Goal: Find specific page/section: Find specific page/section

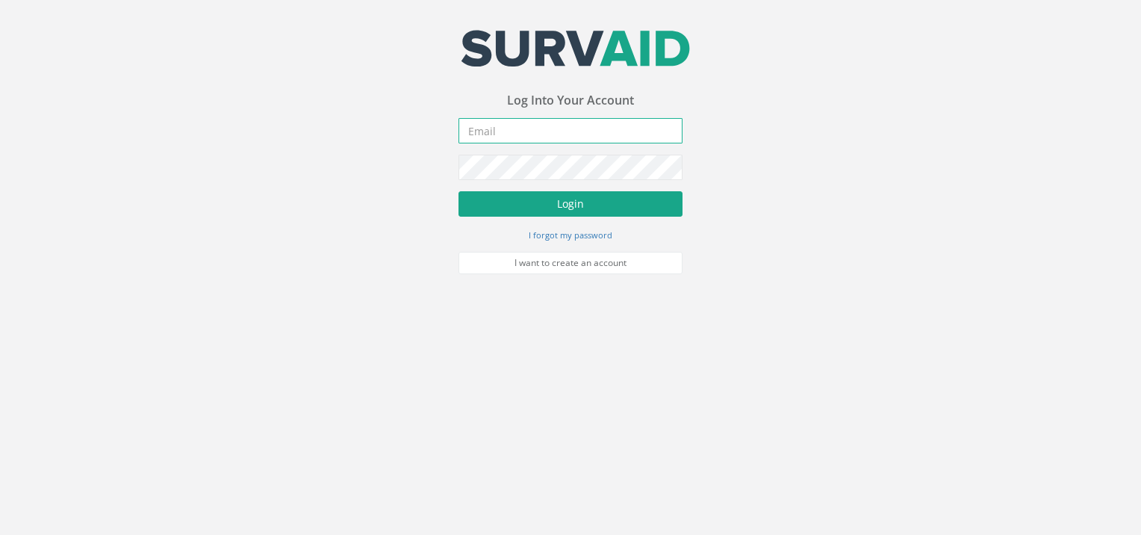
type input "[EMAIL_ADDRESS][DOMAIN_NAME]"
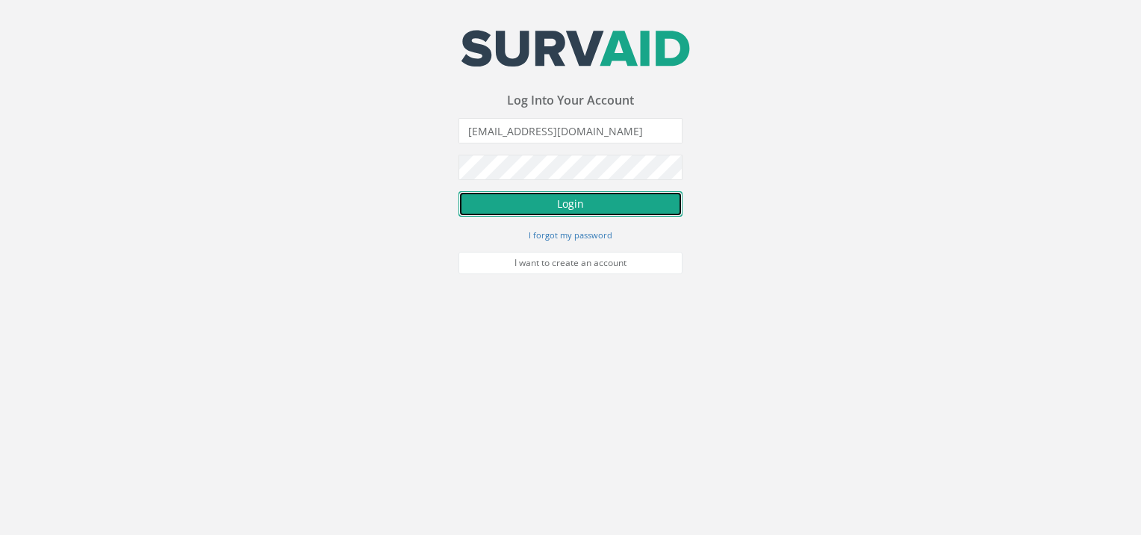
click at [515, 199] on button "Login" at bounding box center [571, 203] width 224 height 25
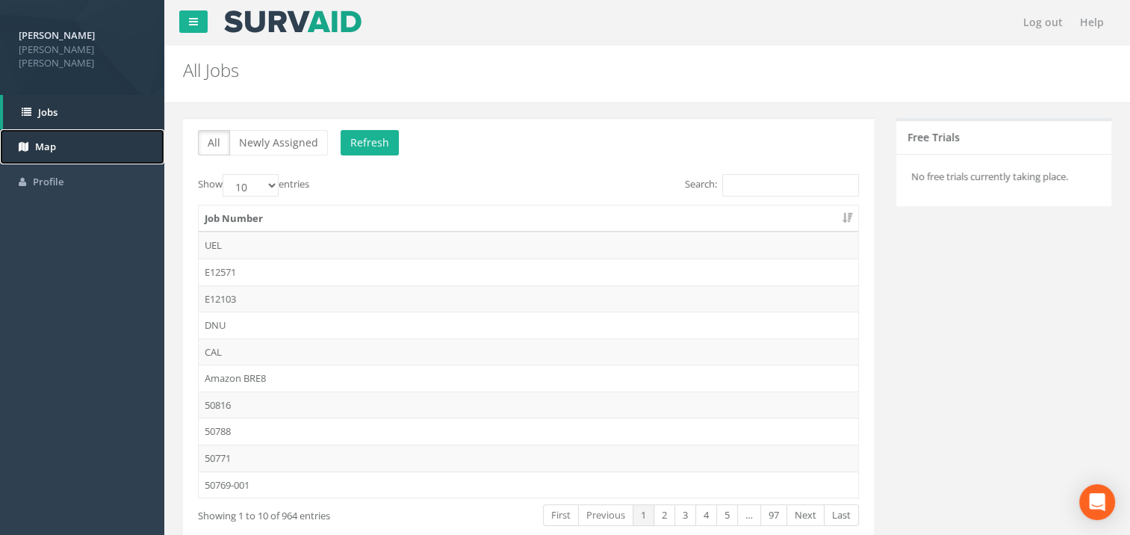
click at [37, 140] on span "Map" at bounding box center [45, 146] width 21 height 13
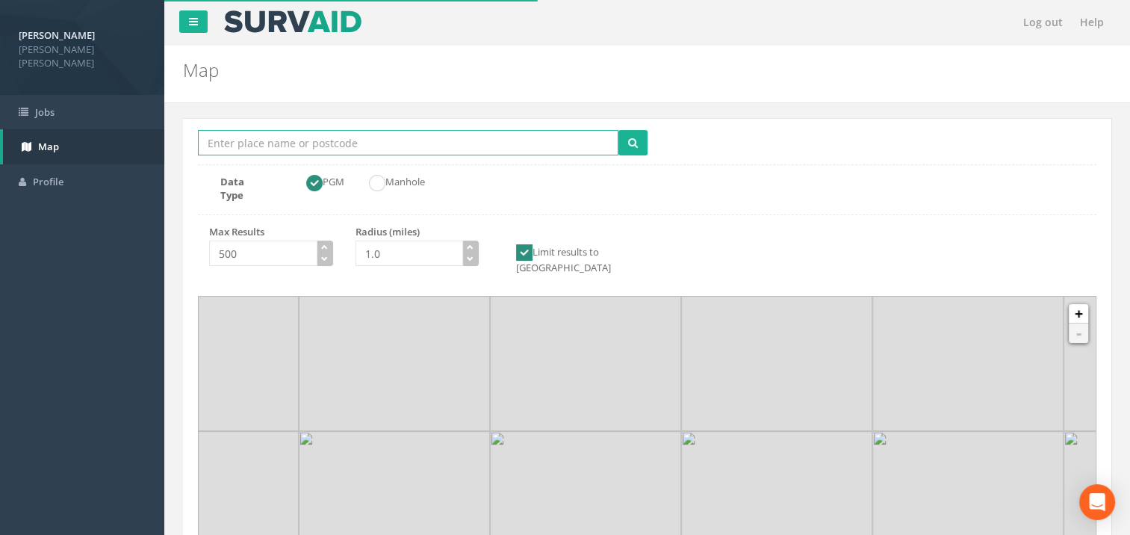
click at [258, 151] on input "Location Search Box" at bounding box center [408, 142] width 420 height 25
paste input "[STREET_ADDRESS]"
drag, startPoint x: 329, startPoint y: 139, endPoint x: 167, endPoint y: 139, distance: 161.3
click at [167, 139] on div "Log out Help Map Location Search [STREET_ADDRESS] Multiple Locations Found Data…" at bounding box center [647, 448] width 966 height 896
type input "EC2N 1HQ"
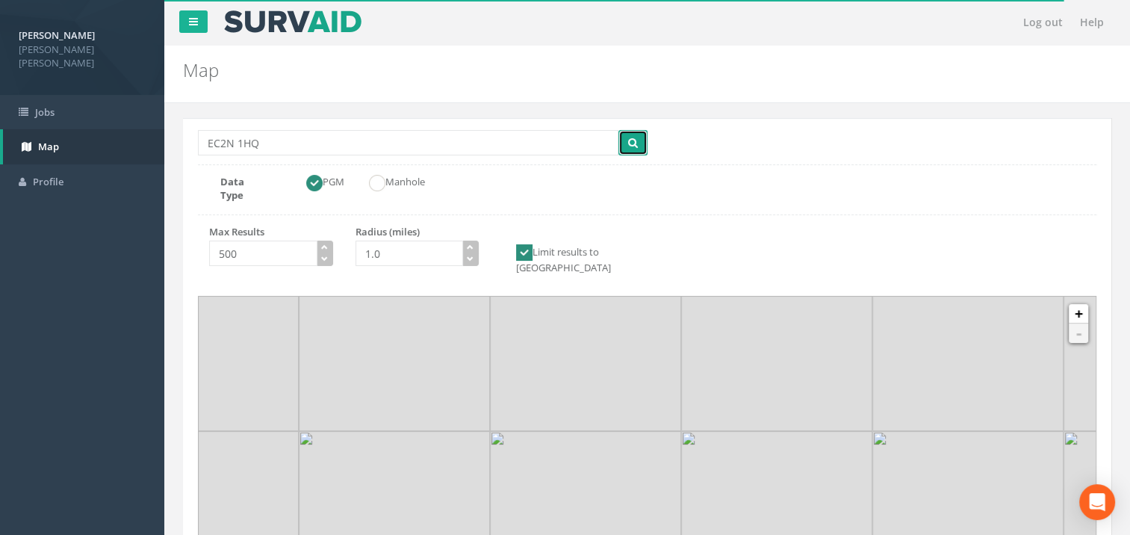
click at [633, 140] on icon "submit" at bounding box center [633, 142] width 10 height 10
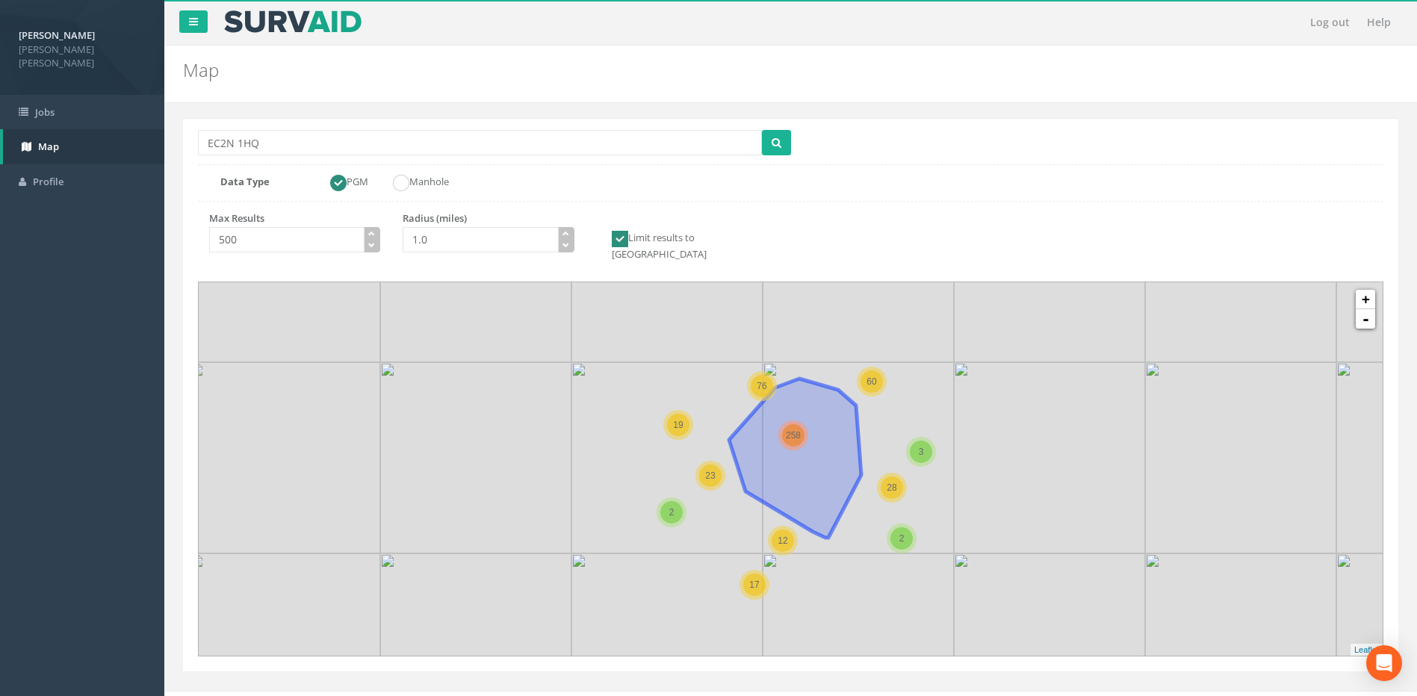
click at [787, 430] on span "258" at bounding box center [793, 435] width 15 height 10
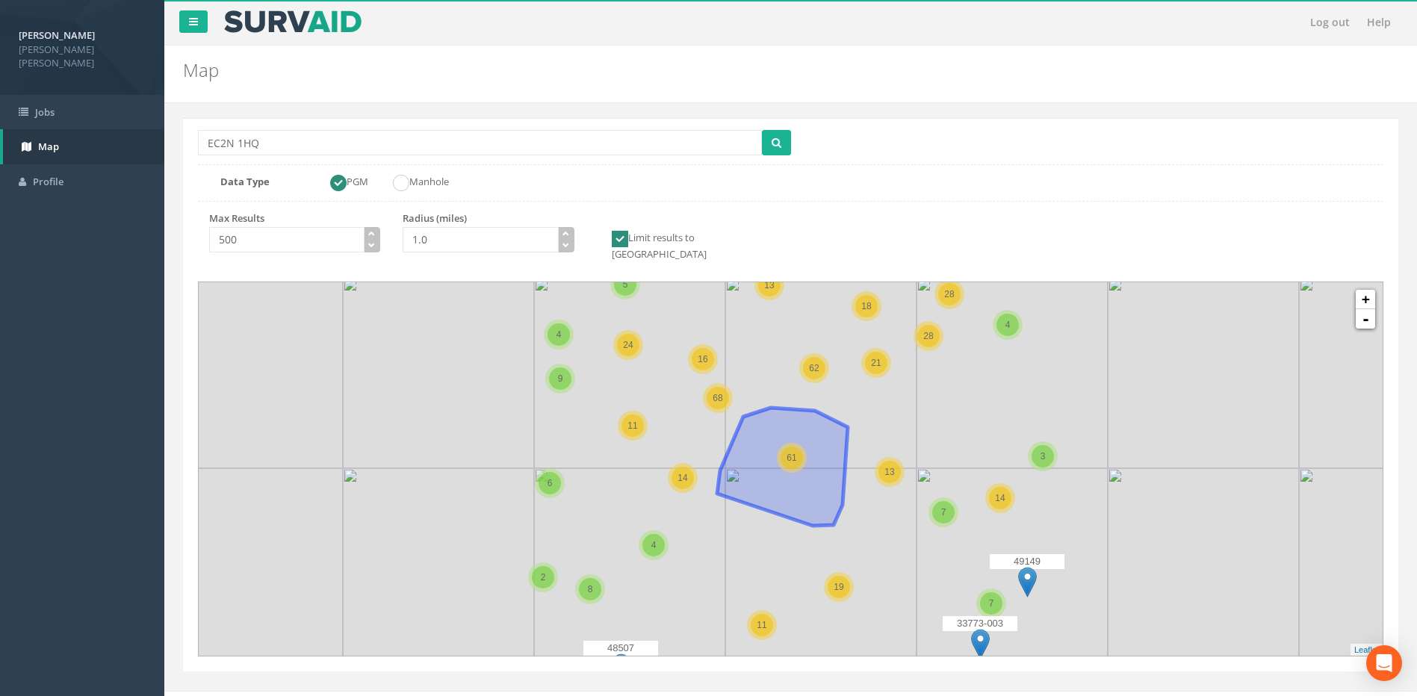
click at [792, 451] on div "61" at bounding box center [791, 458] width 22 height 22
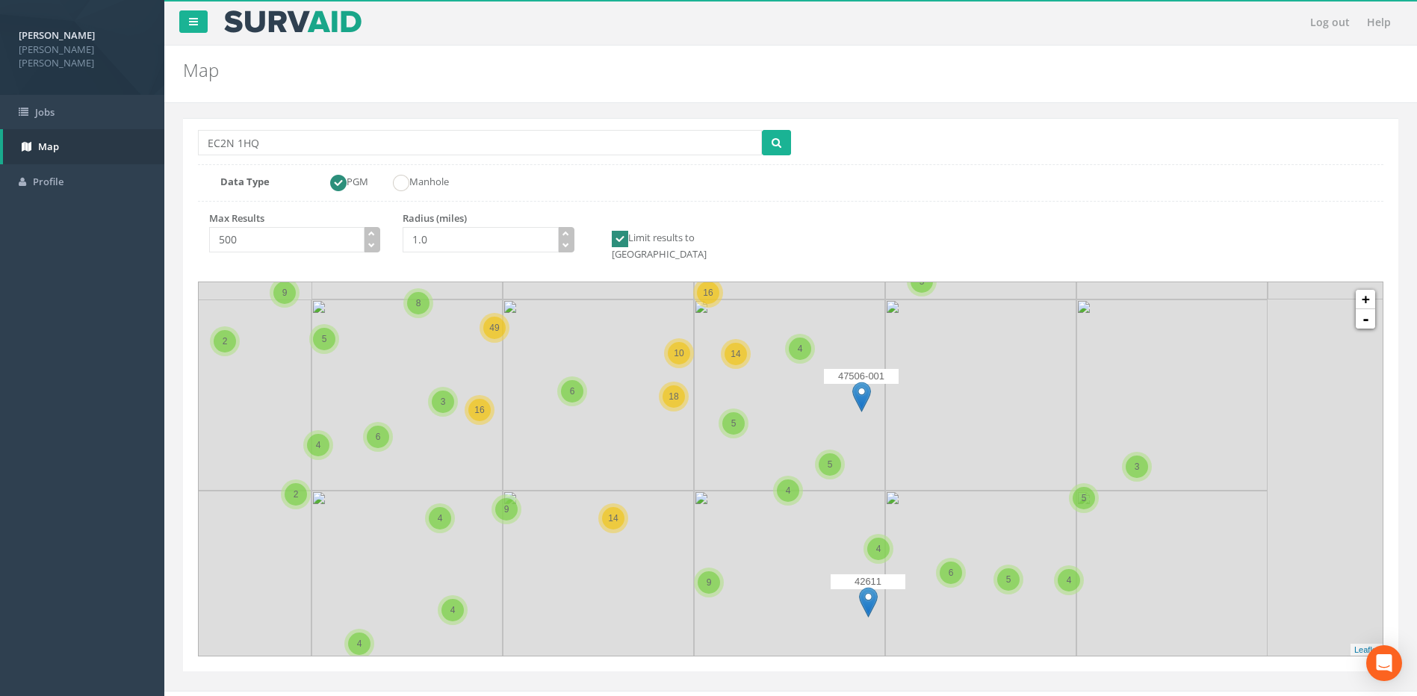
drag, startPoint x: 830, startPoint y: 408, endPoint x: 657, endPoint y: 428, distance: 174.3
click at [657, 428] on icon at bounding box center [617, 488] width 1541 height 486
click at [733, 418] on span "5" at bounding box center [733, 423] width 5 height 10
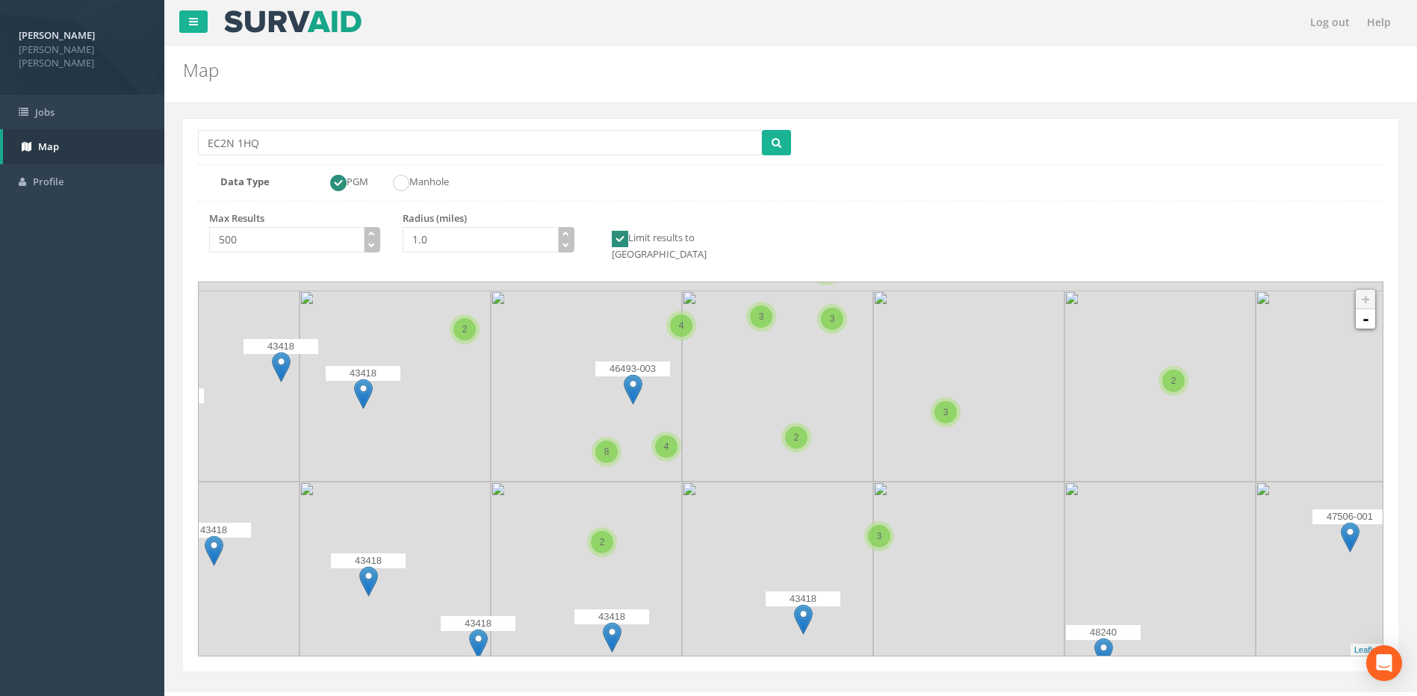
drag, startPoint x: 694, startPoint y: 403, endPoint x: 730, endPoint y: 552, distance: 152.9
click at [730, 534] on icon at bounding box center [829, 634] width 1541 height 486
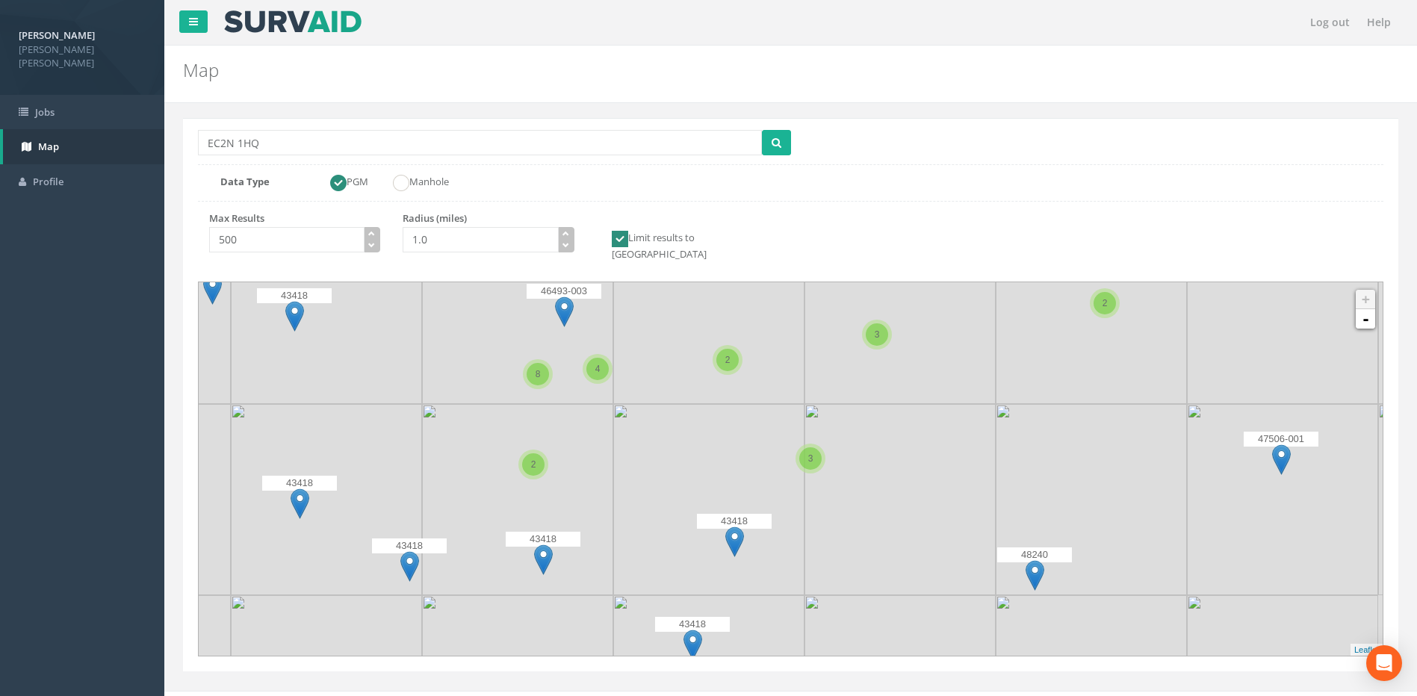
drag, startPoint x: 781, startPoint y: 410, endPoint x: 712, endPoint y: 331, distance: 104.8
click at [712, 331] on icon at bounding box center [721, 391] width 1541 height 486
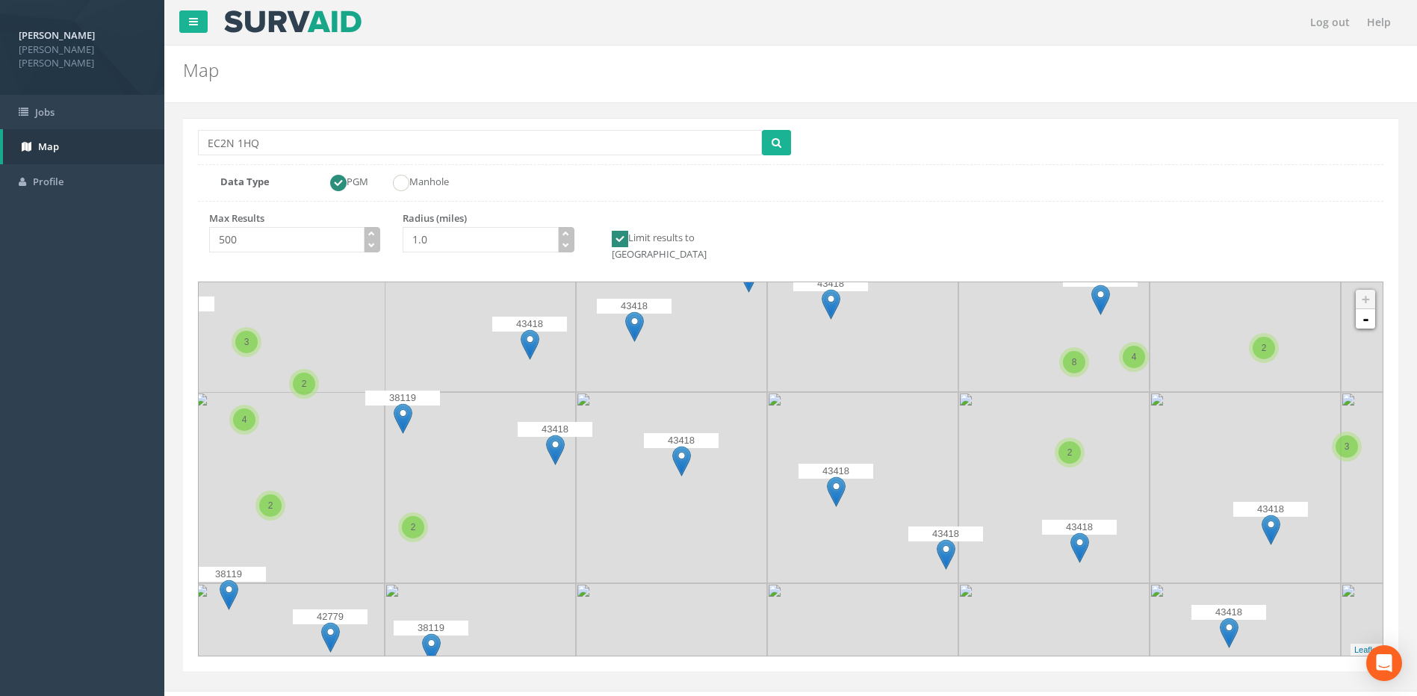
drag, startPoint x: 502, startPoint y: 459, endPoint x: 1063, endPoint y: 447, distance: 561.0
click at [675, 378] on div "47506-001 37168 2 48684 37168 37168 3 46128 48558 48558 48558 48558 48558 46128…" at bounding box center [675, 378] width 0 height 0
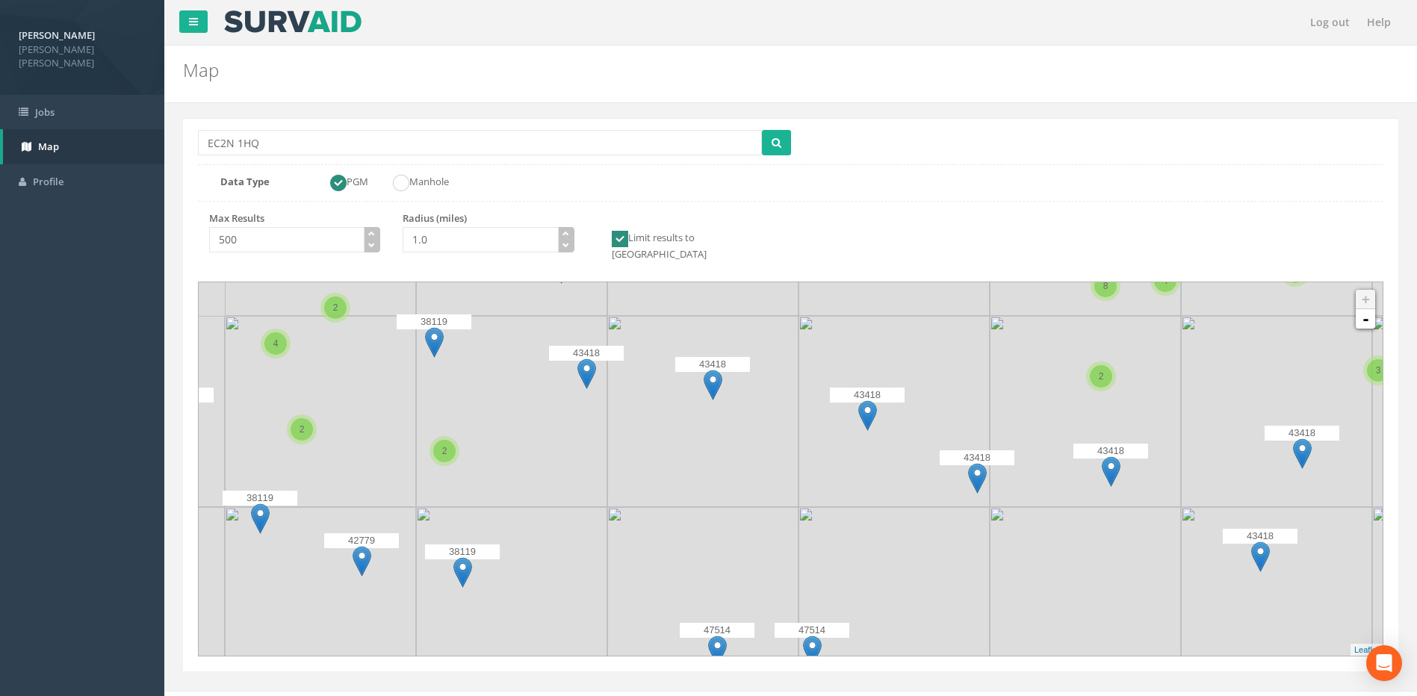
drag, startPoint x: 780, startPoint y: 582, endPoint x: 812, endPoint y: 506, distance: 82.7
click at [812, 506] on icon at bounding box center [822, 392] width 1541 height 486
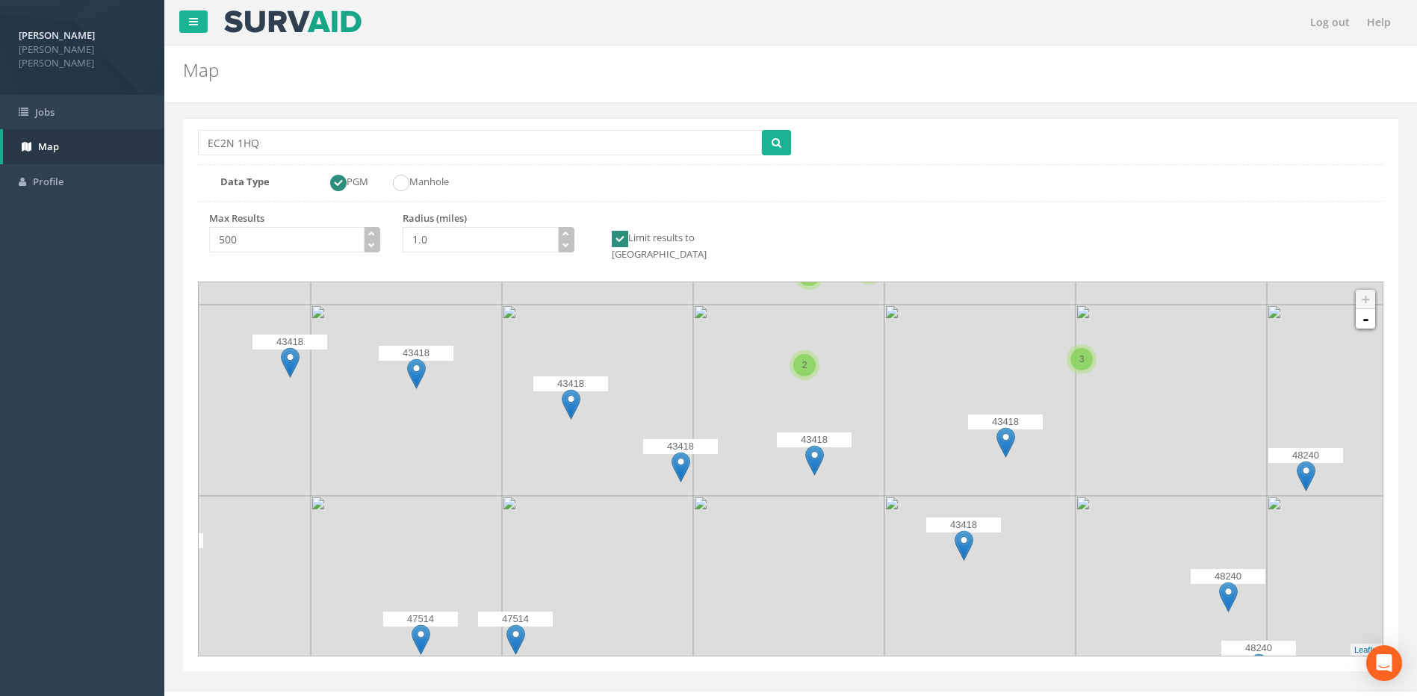
drag, startPoint x: 776, startPoint y: 572, endPoint x: 497, endPoint y: 533, distance: 282.0
click at [497, 533] on icon at bounding box center [494, 457] width 1541 height 486
click at [681, 458] on img at bounding box center [680, 467] width 19 height 31
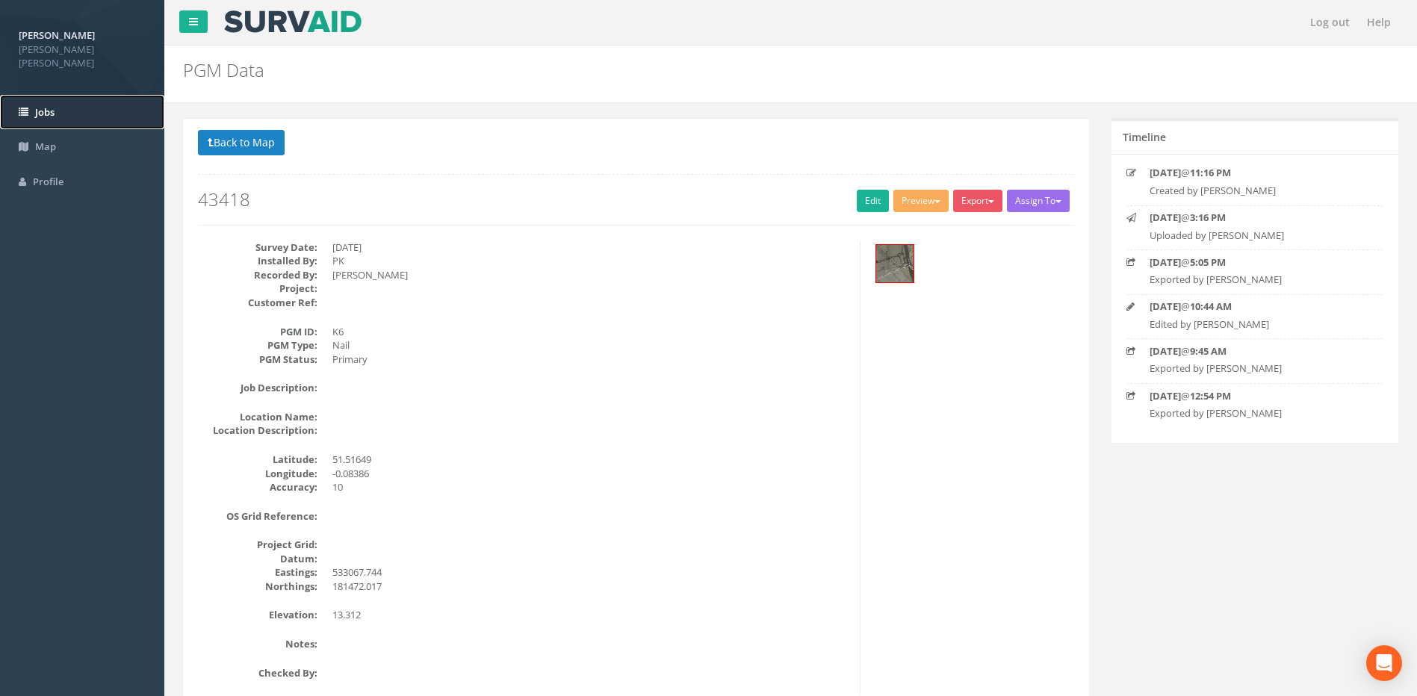
click at [40, 105] on span "Jobs" at bounding box center [44, 111] width 19 height 13
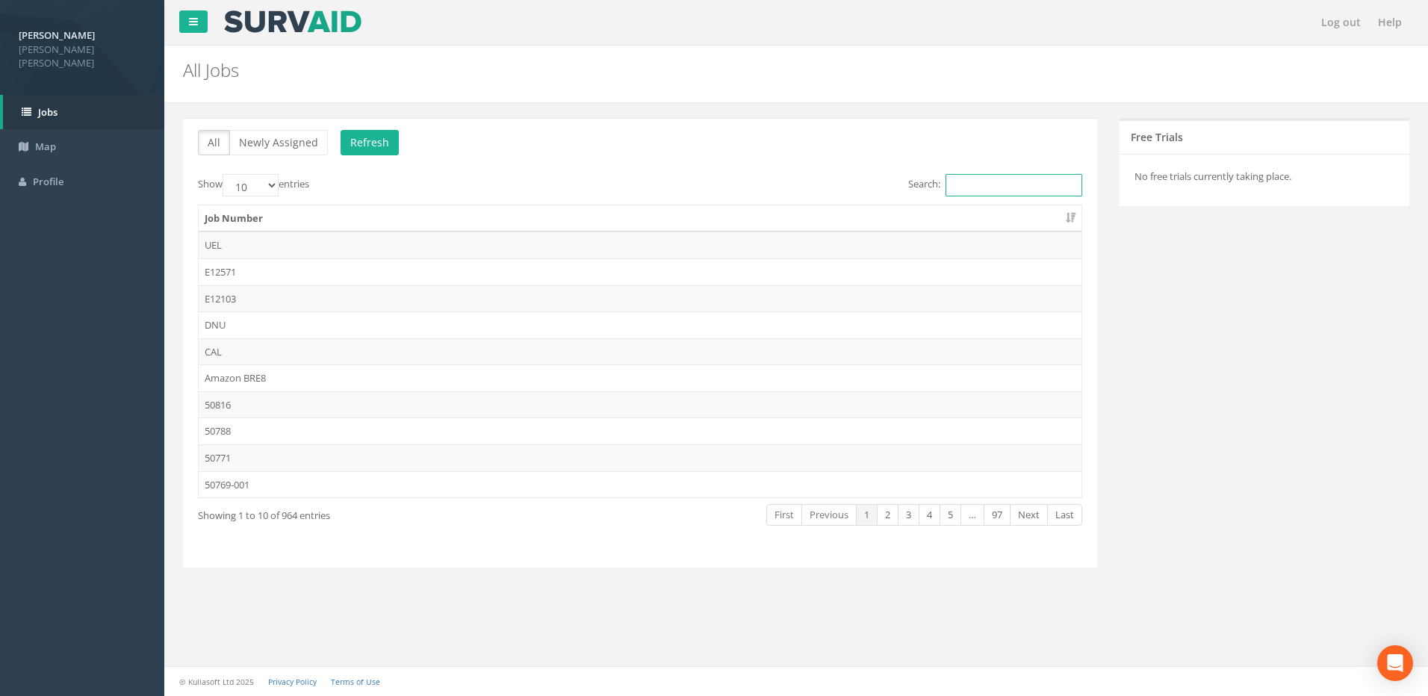
click at [946, 181] on input "Search:" at bounding box center [1013, 185] width 137 height 22
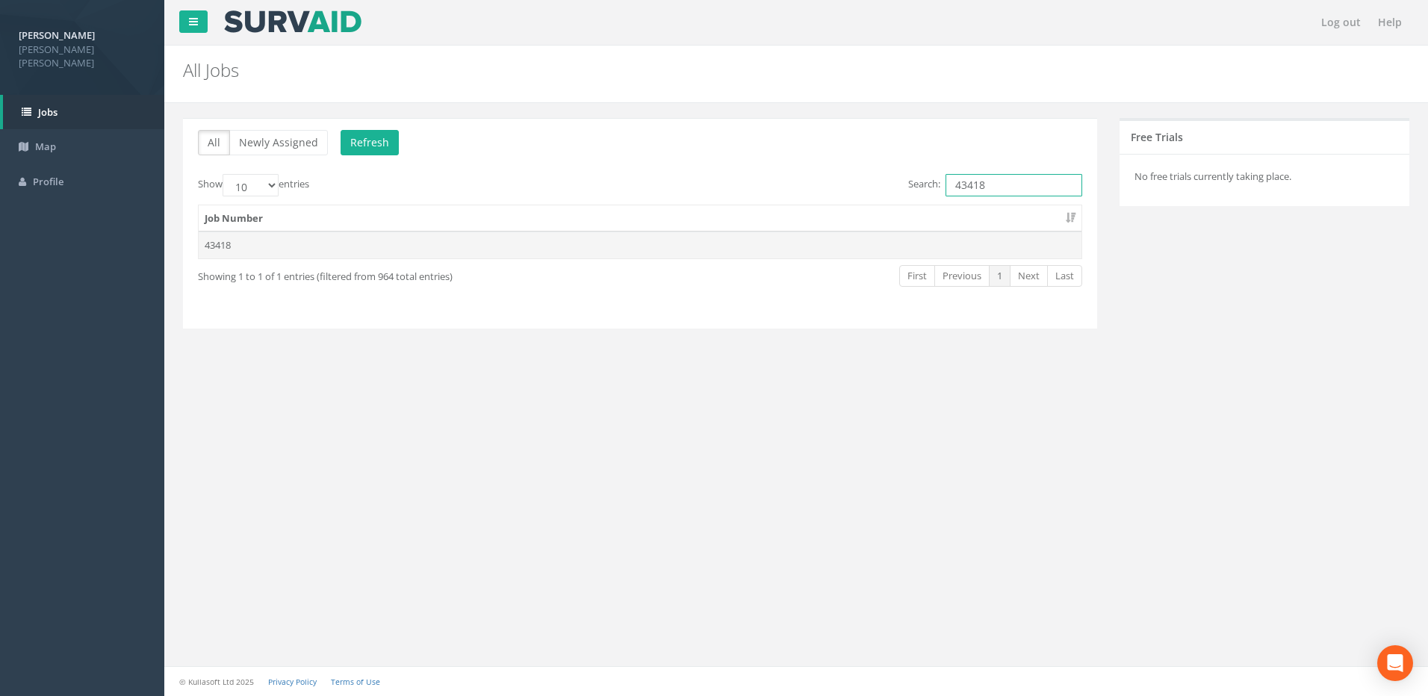
type input "43418"
click at [236, 250] on td "43418" at bounding box center [640, 244] width 883 height 27
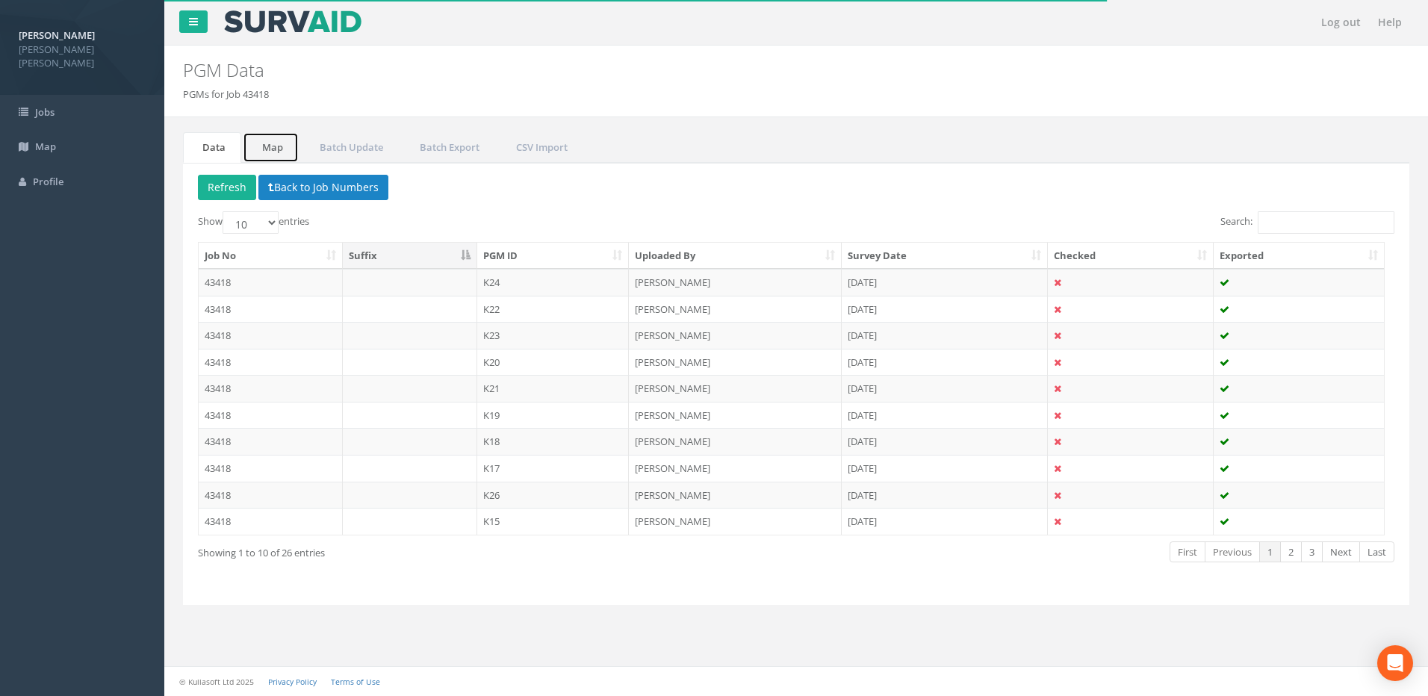
click at [273, 139] on link "Map" at bounding box center [271, 147] width 56 height 31
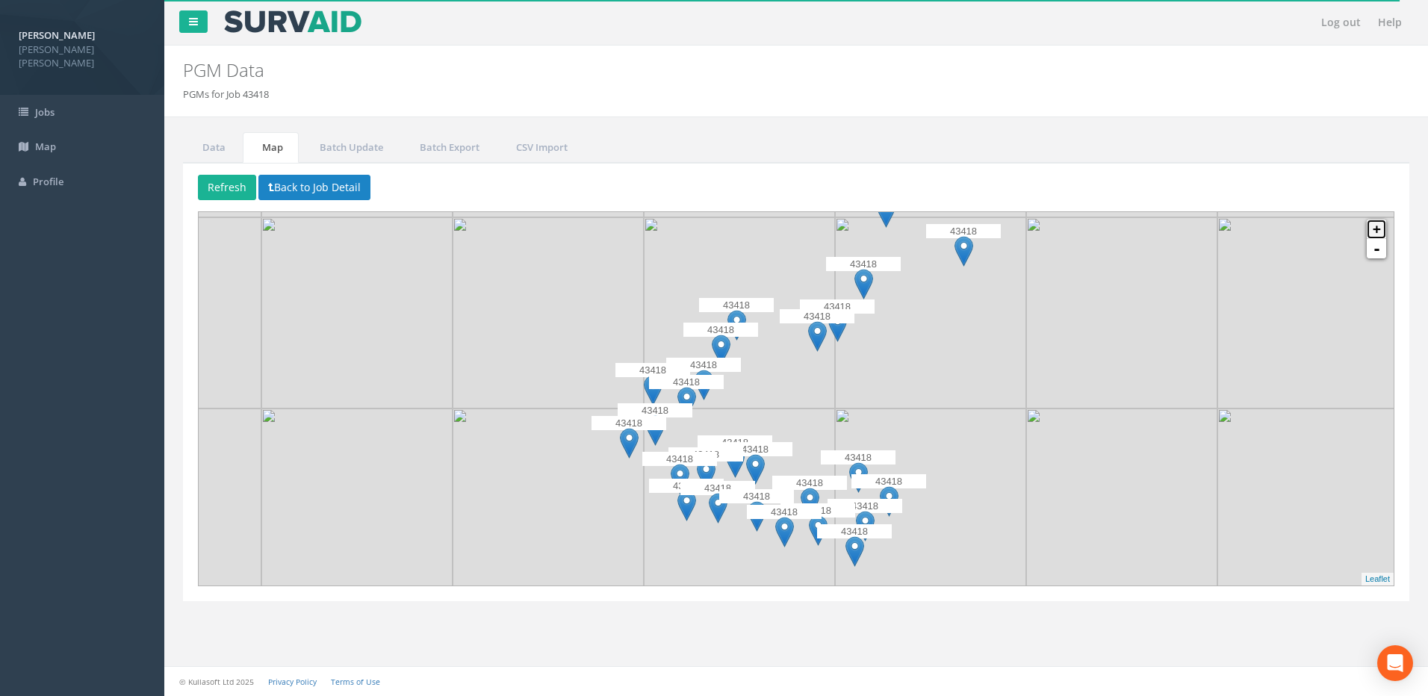
click at [1140, 229] on link "+" at bounding box center [1376, 229] width 19 height 19
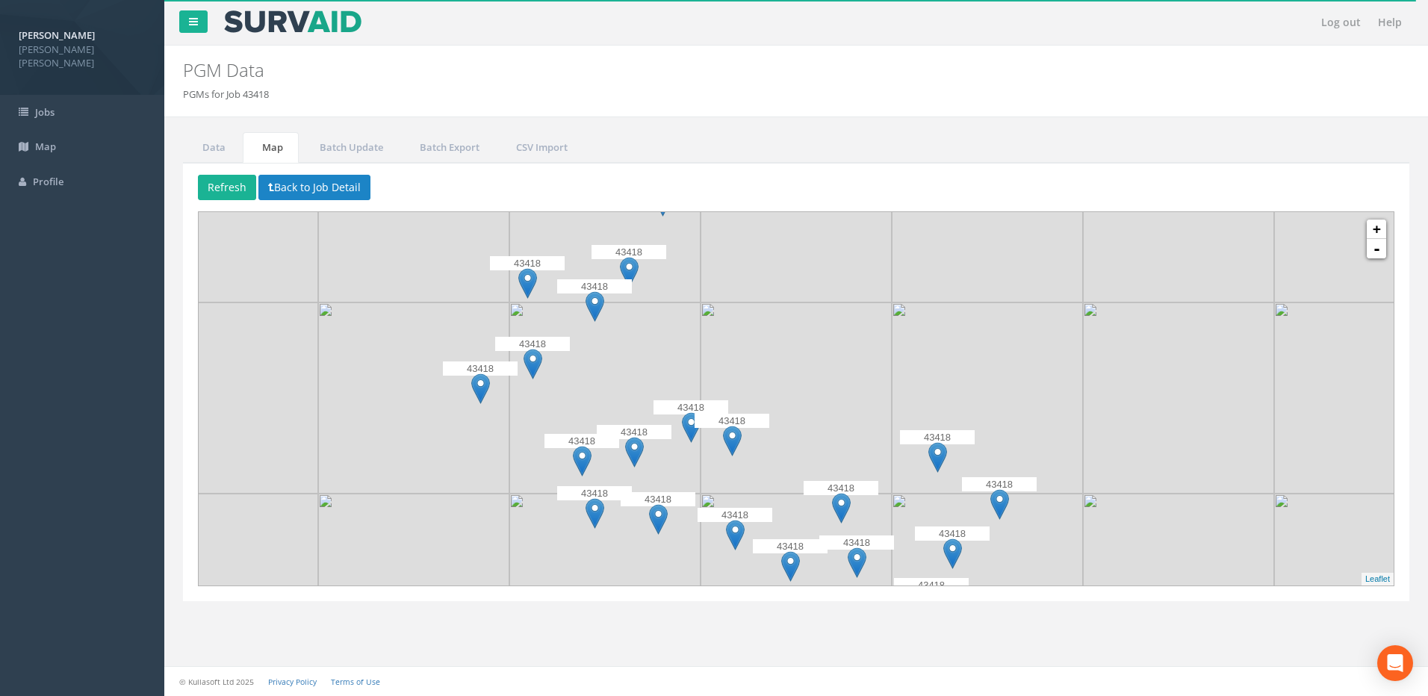
drag, startPoint x: 719, startPoint y: 453, endPoint x: 738, endPoint y: 330, distance: 123.9
click at [738, 330] on img at bounding box center [795, 397] width 191 height 191
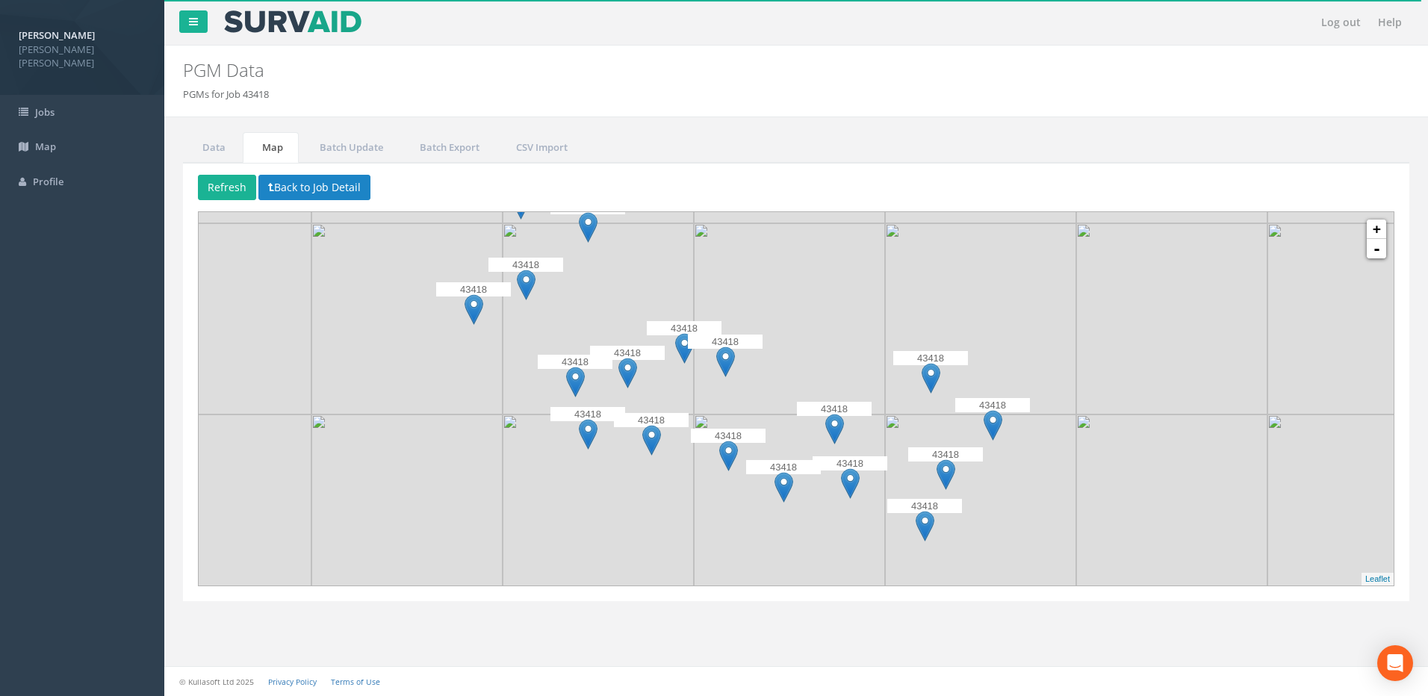
drag, startPoint x: 762, startPoint y: 413, endPoint x: 756, endPoint y: 336, distance: 77.1
click at [756, 336] on p "43418" at bounding box center [725, 342] width 75 height 15
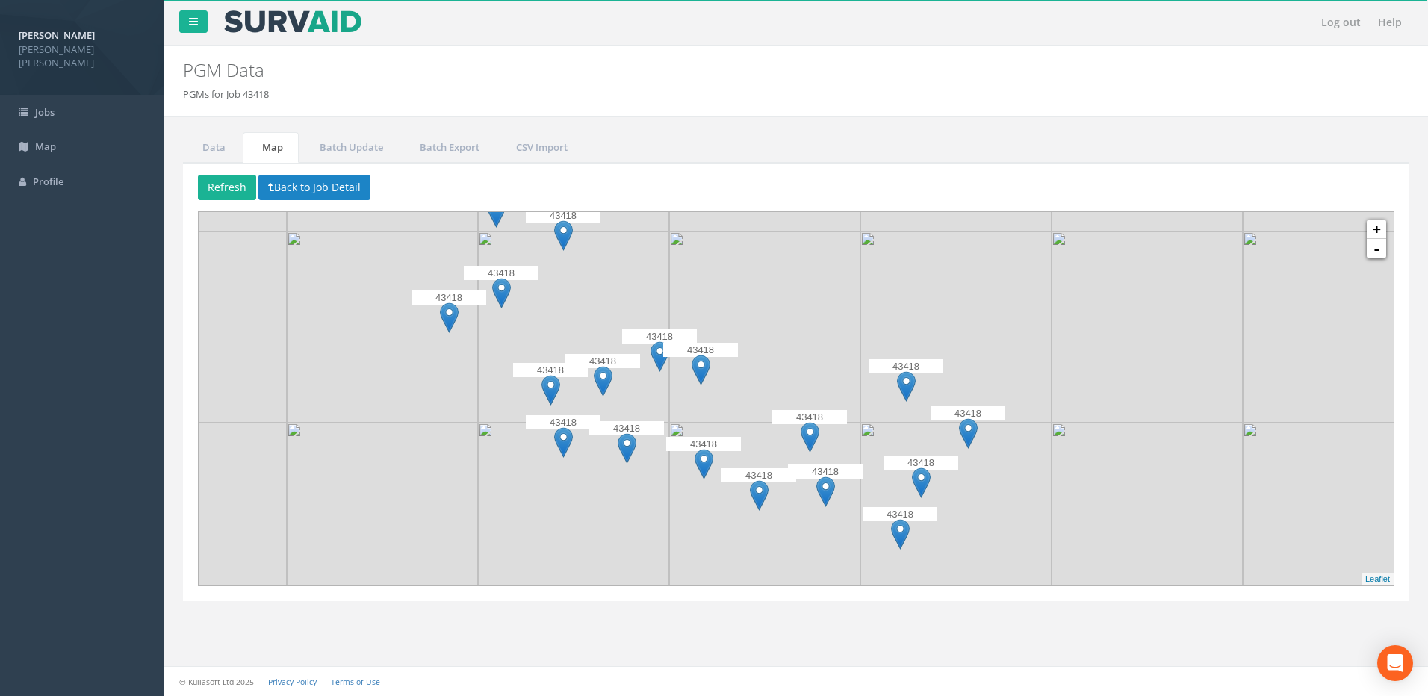
drag, startPoint x: 765, startPoint y: 294, endPoint x: 741, endPoint y: 302, distance: 26.0
click at [741, 302] on img at bounding box center [764, 326] width 191 height 191
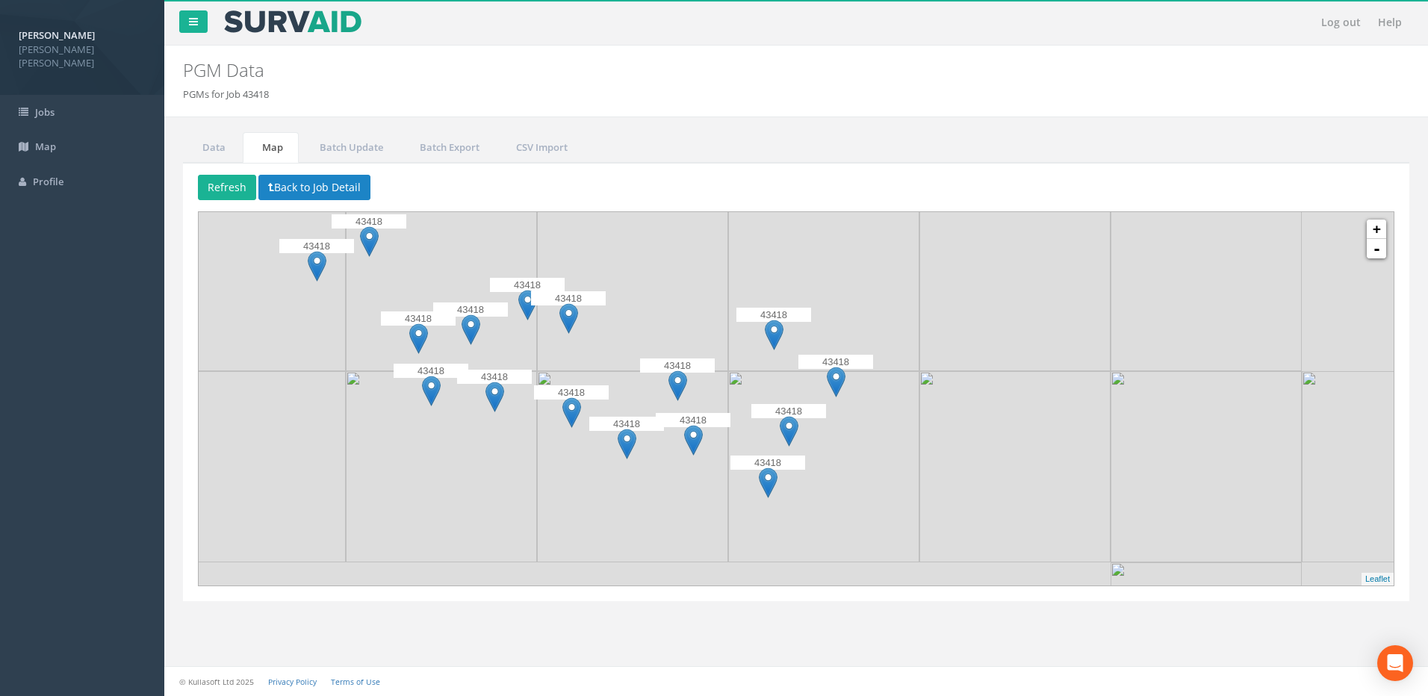
drag, startPoint x: 829, startPoint y: 414, endPoint x: 692, endPoint y: 361, distance: 146.6
click at [692, 361] on p "43418" at bounding box center [677, 365] width 75 height 15
click at [1140, 221] on link "+" at bounding box center [1376, 229] width 19 height 19
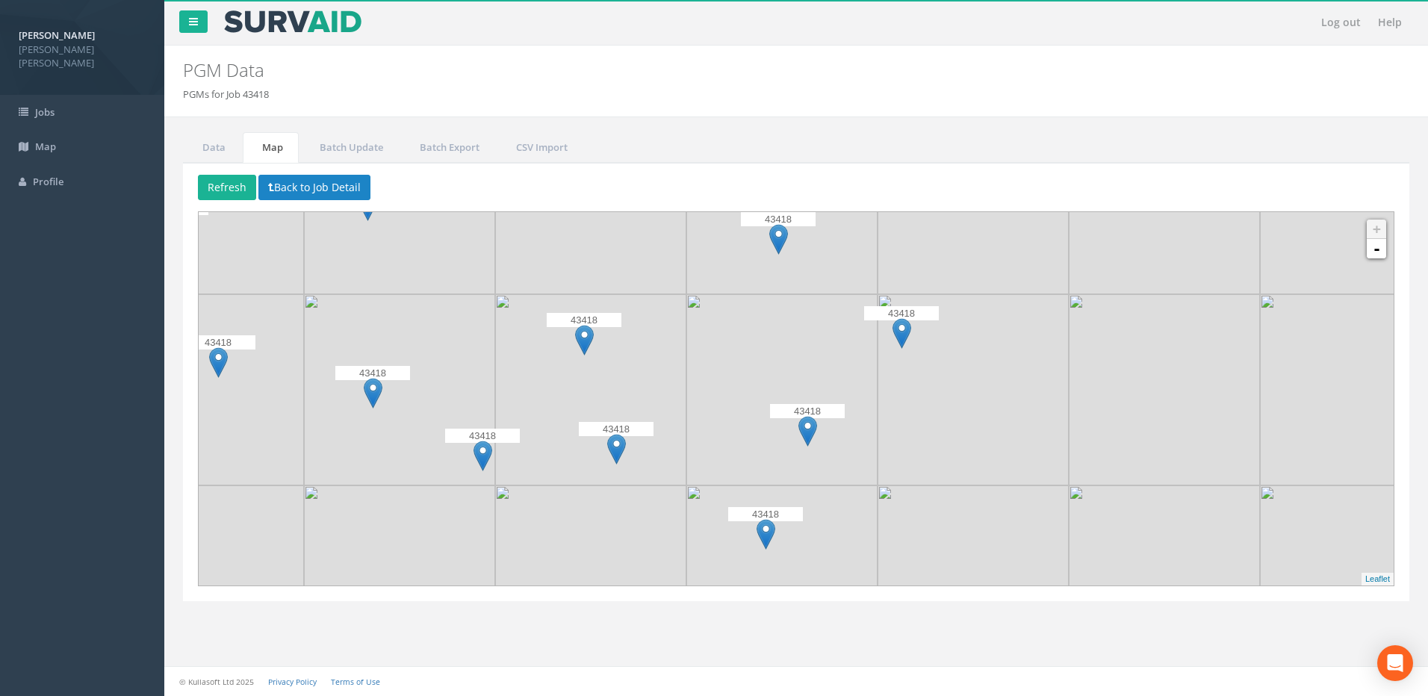
drag, startPoint x: 669, startPoint y: 441, endPoint x: 684, endPoint y: 401, distance: 42.3
click at [684, 401] on img at bounding box center [590, 389] width 191 height 191
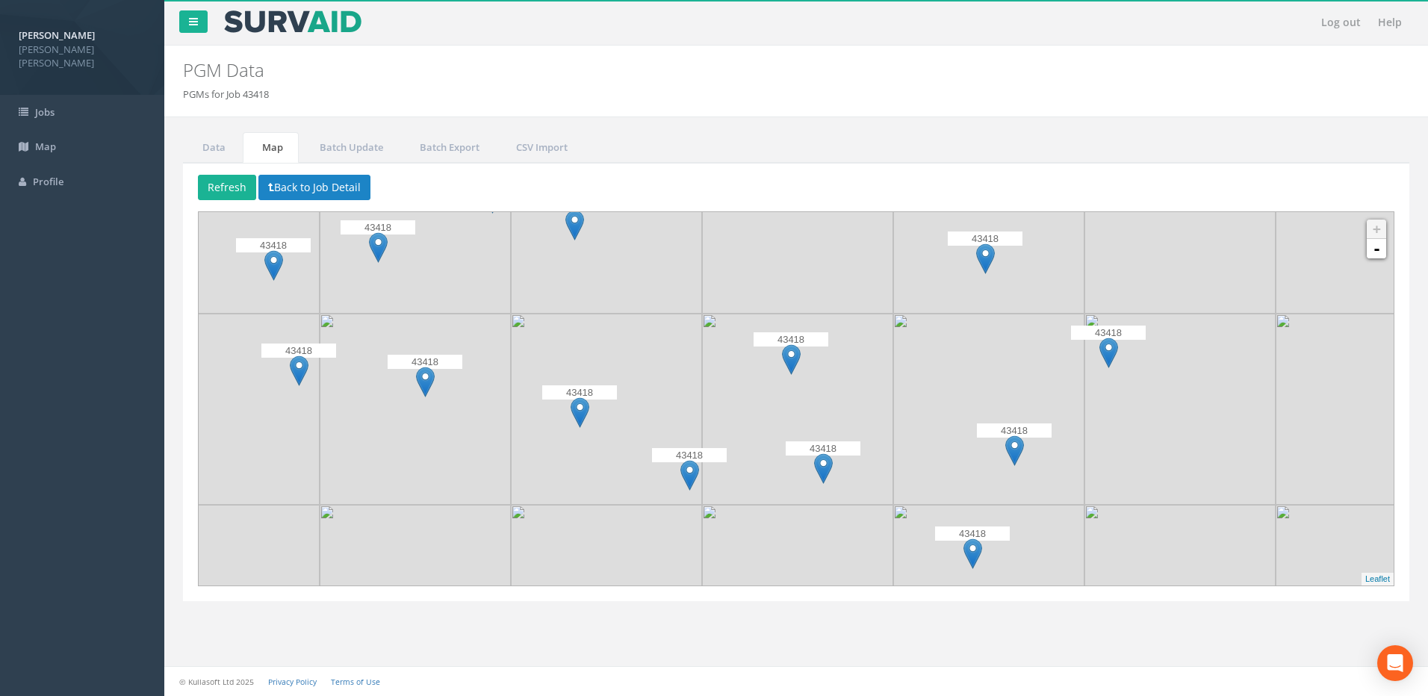
drag, startPoint x: 615, startPoint y: 396, endPoint x: 821, endPoint y: 415, distance: 206.3
click at [821, 415] on img at bounding box center [797, 409] width 191 height 191
click at [688, 481] on img at bounding box center [689, 475] width 19 height 31
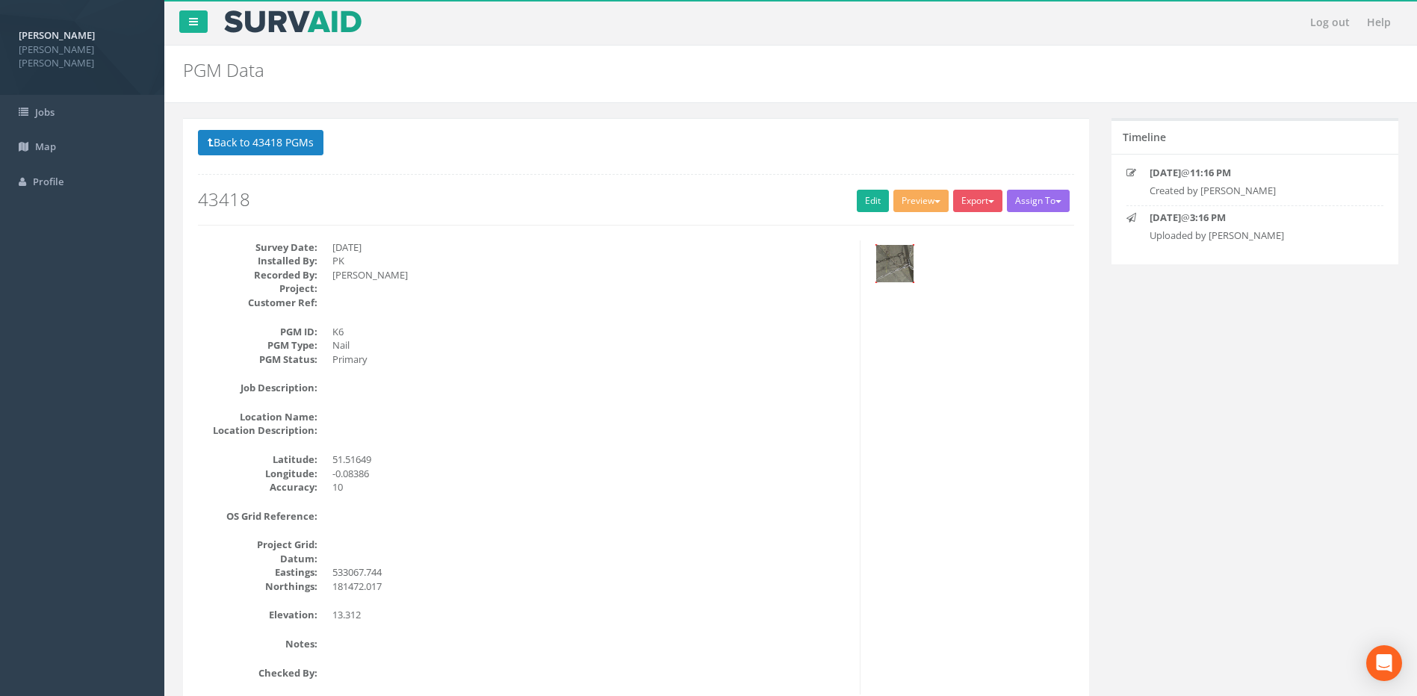
click at [901, 264] on img at bounding box center [894, 263] width 37 height 37
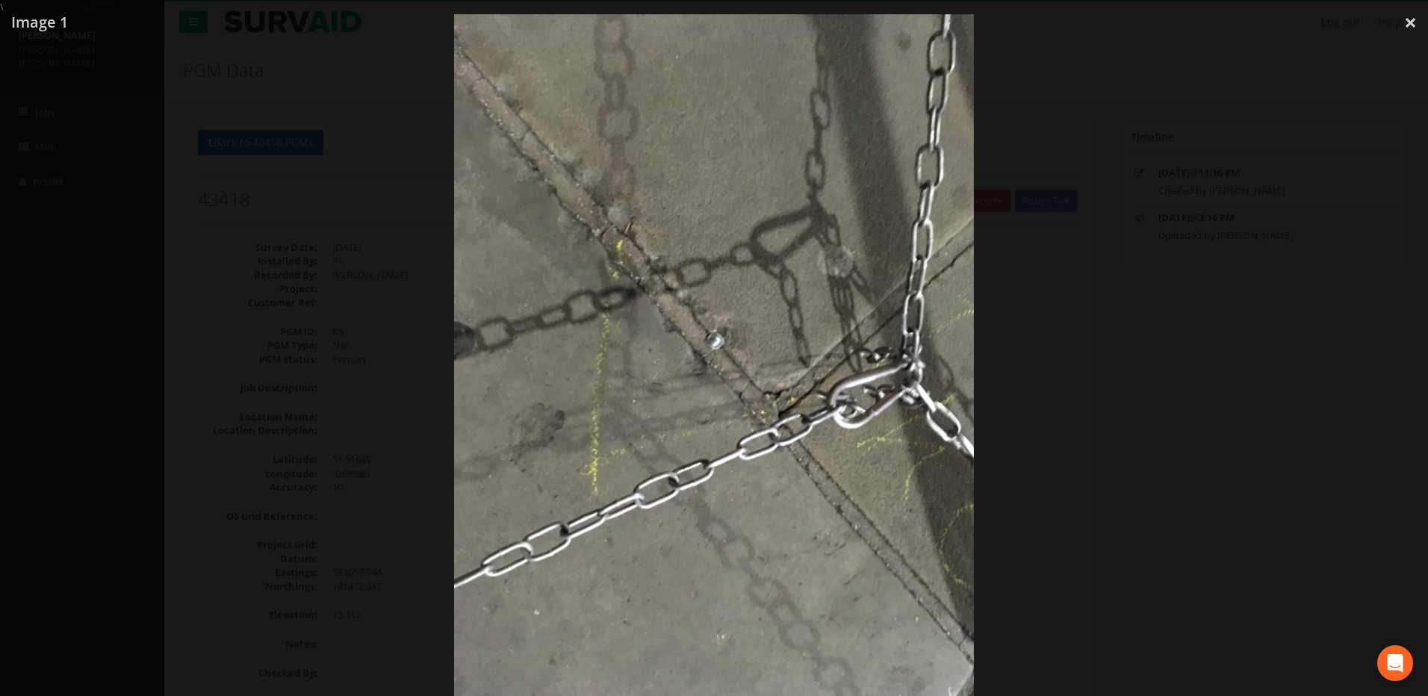
click at [341, 337] on div at bounding box center [714, 362] width 1428 height 696
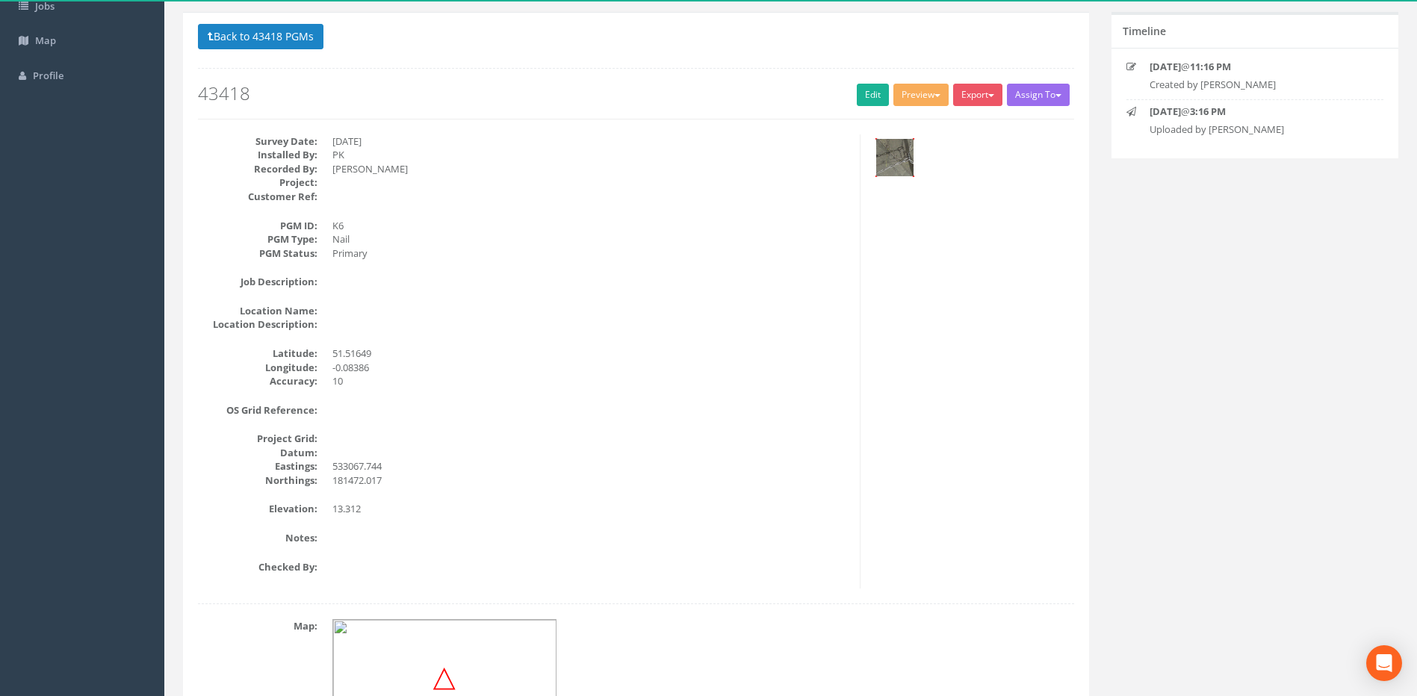
scroll to position [349, 0]
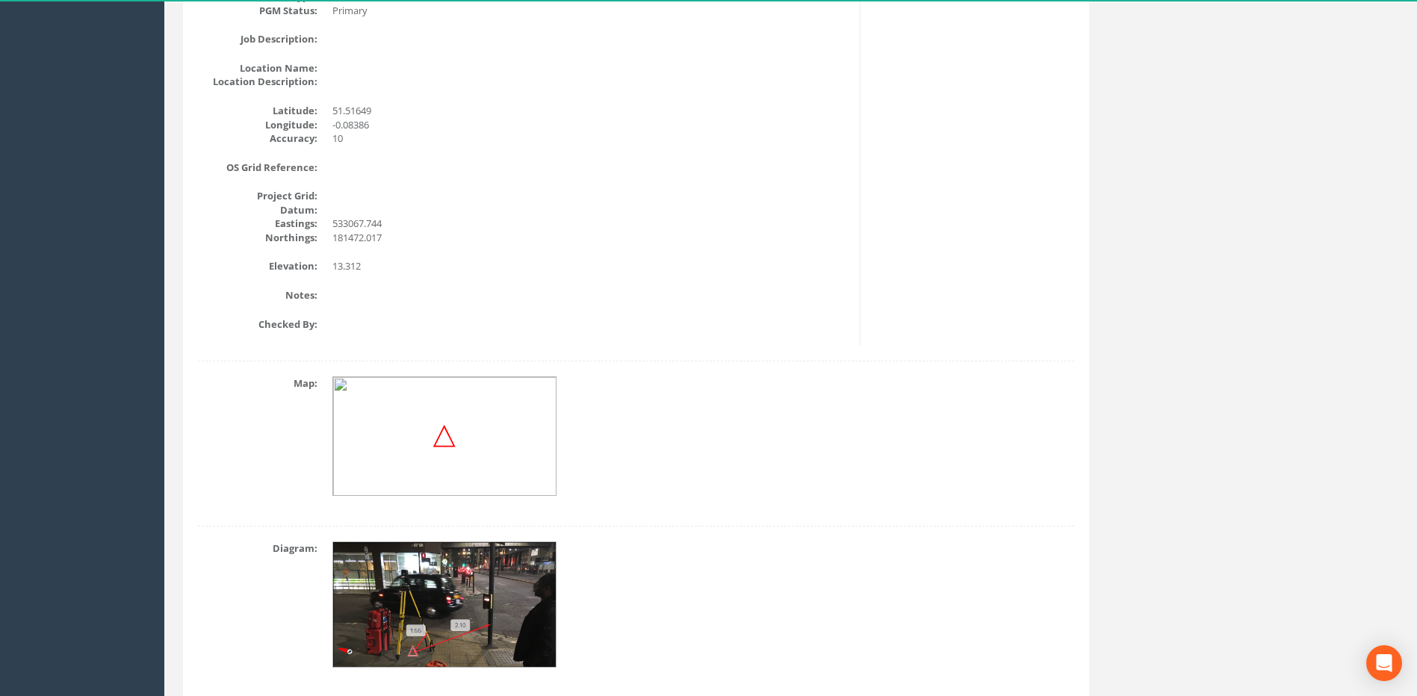
click at [422, 534] on img at bounding box center [445, 605] width 224 height 126
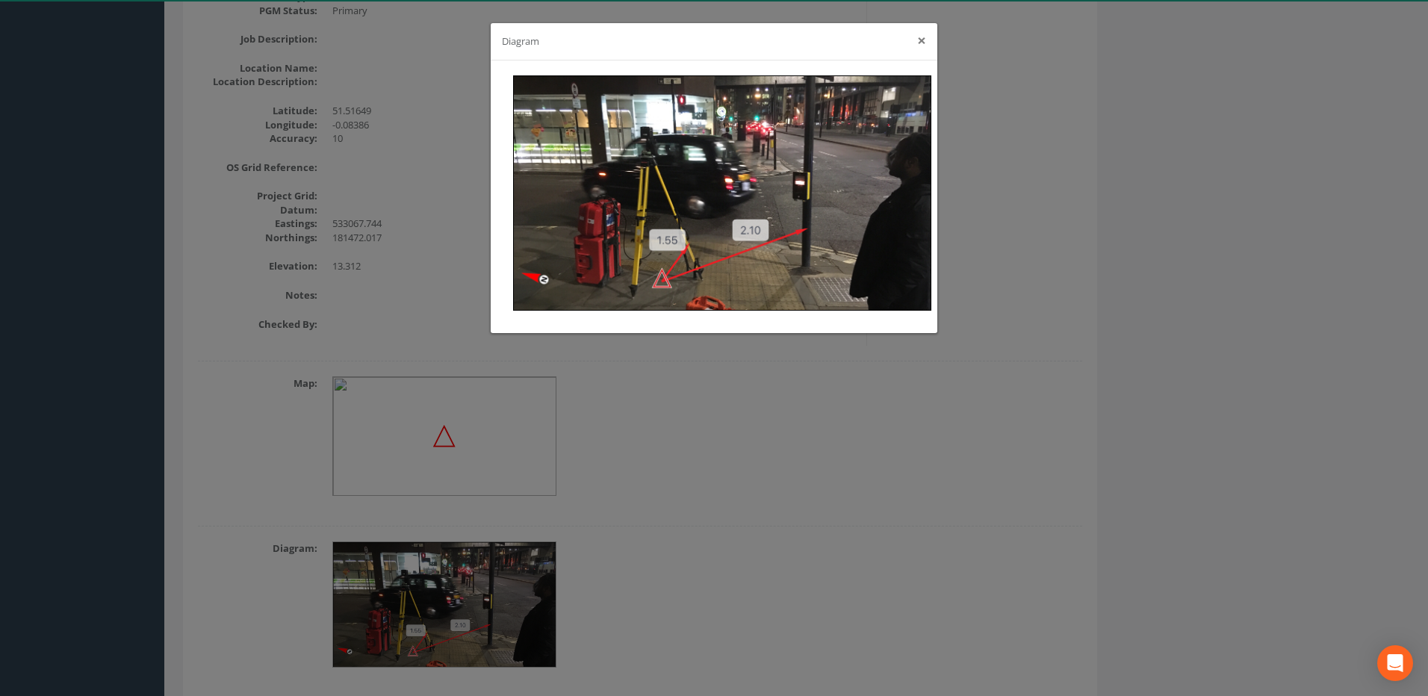
click at [922, 37] on button "×" at bounding box center [921, 41] width 9 height 16
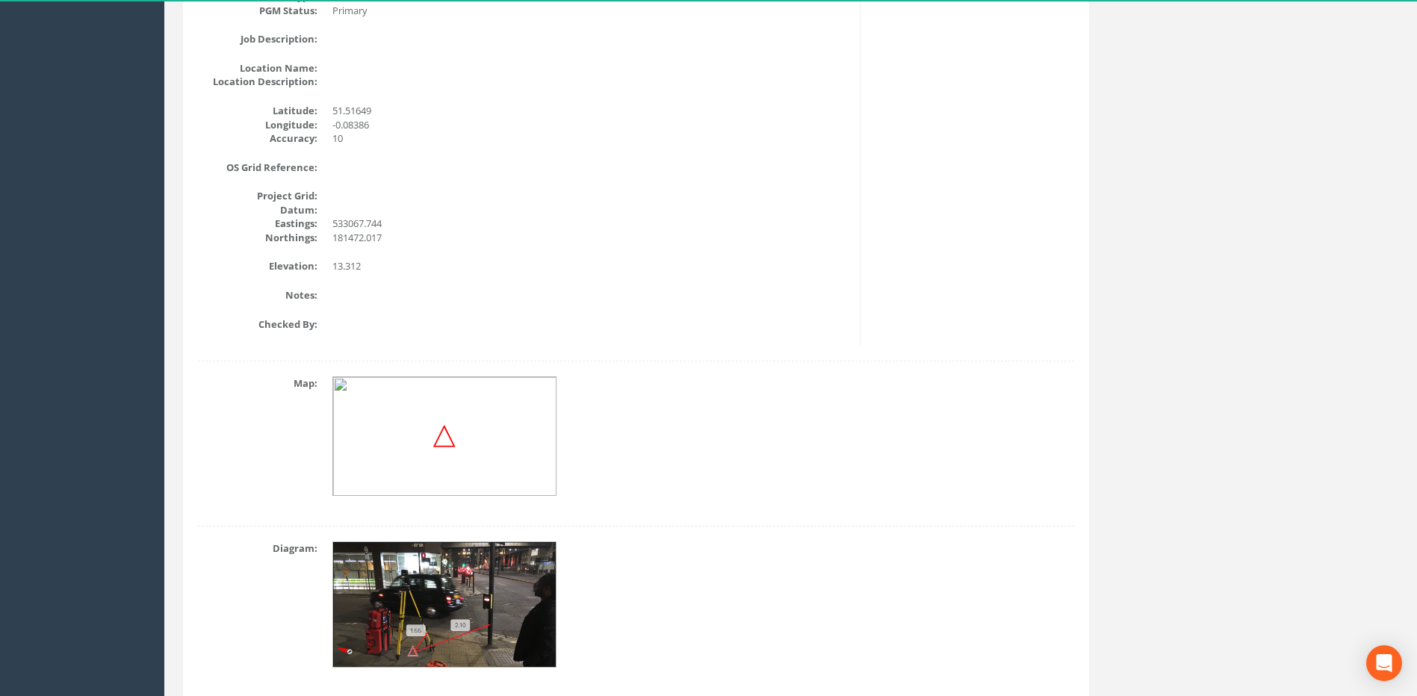
scroll to position [0, 0]
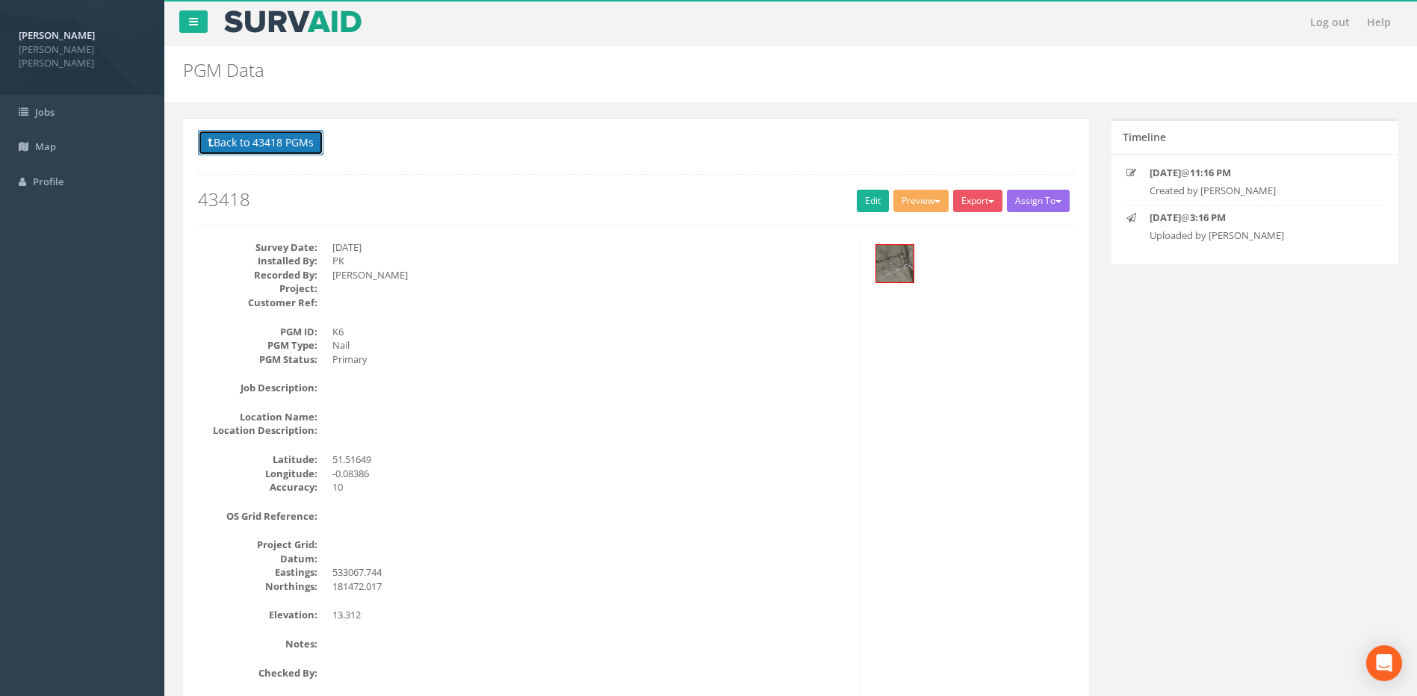
click at [237, 131] on button "Back to 43418 PGMs" at bounding box center [260, 142] width 125 height 25
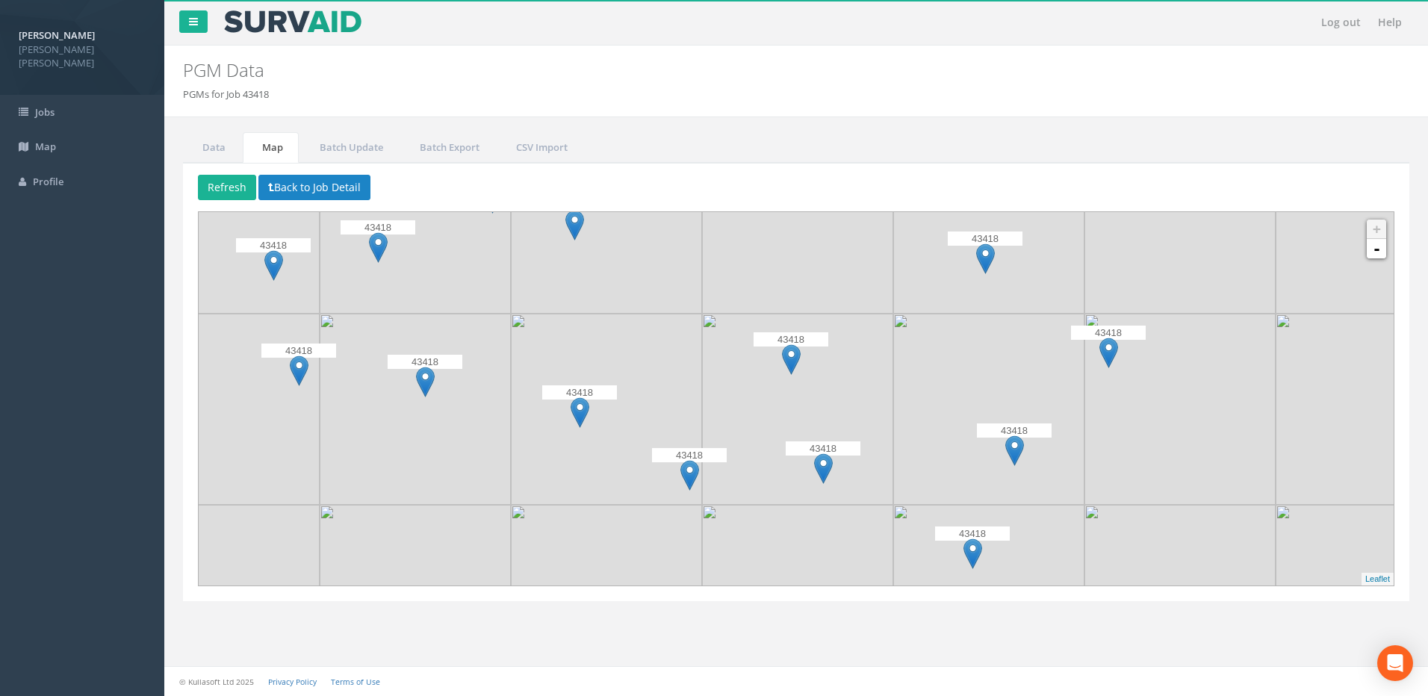
click at [786, 373] on img at bounding box center [791, 359] width 19 height 31
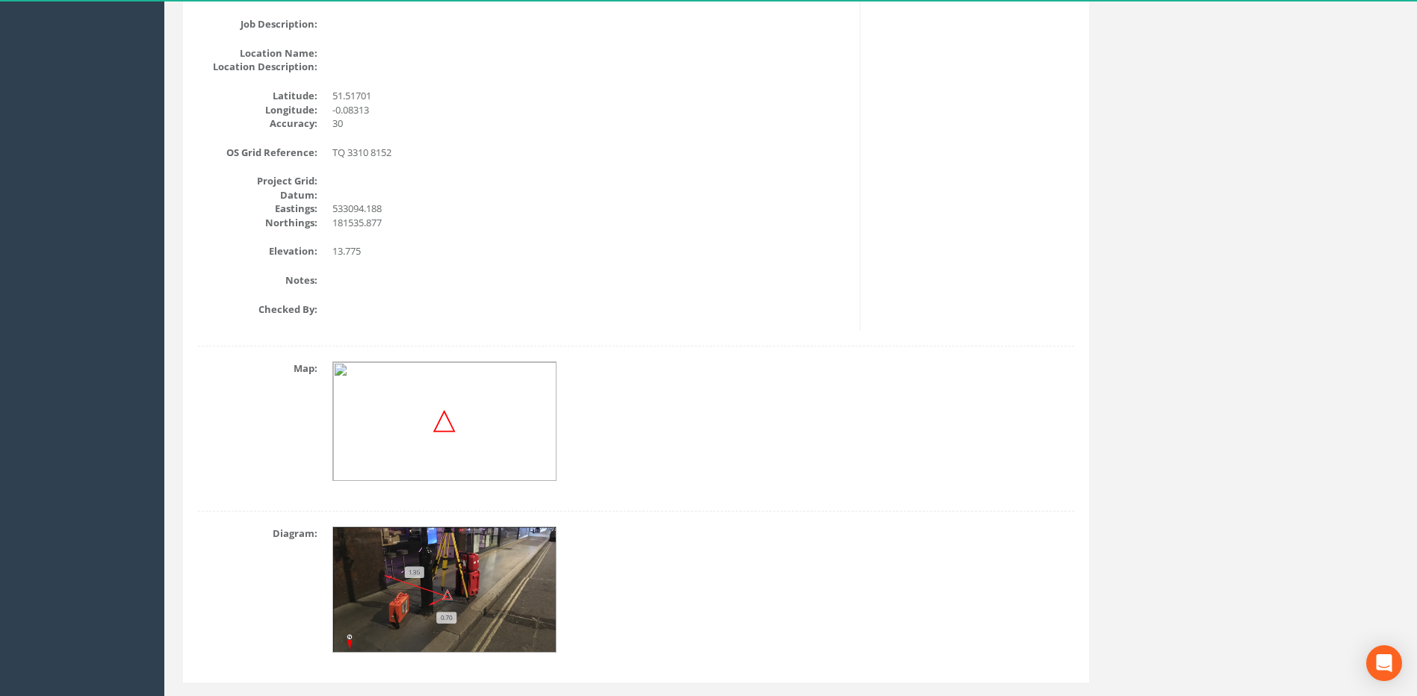
scroll to position [399, 0]
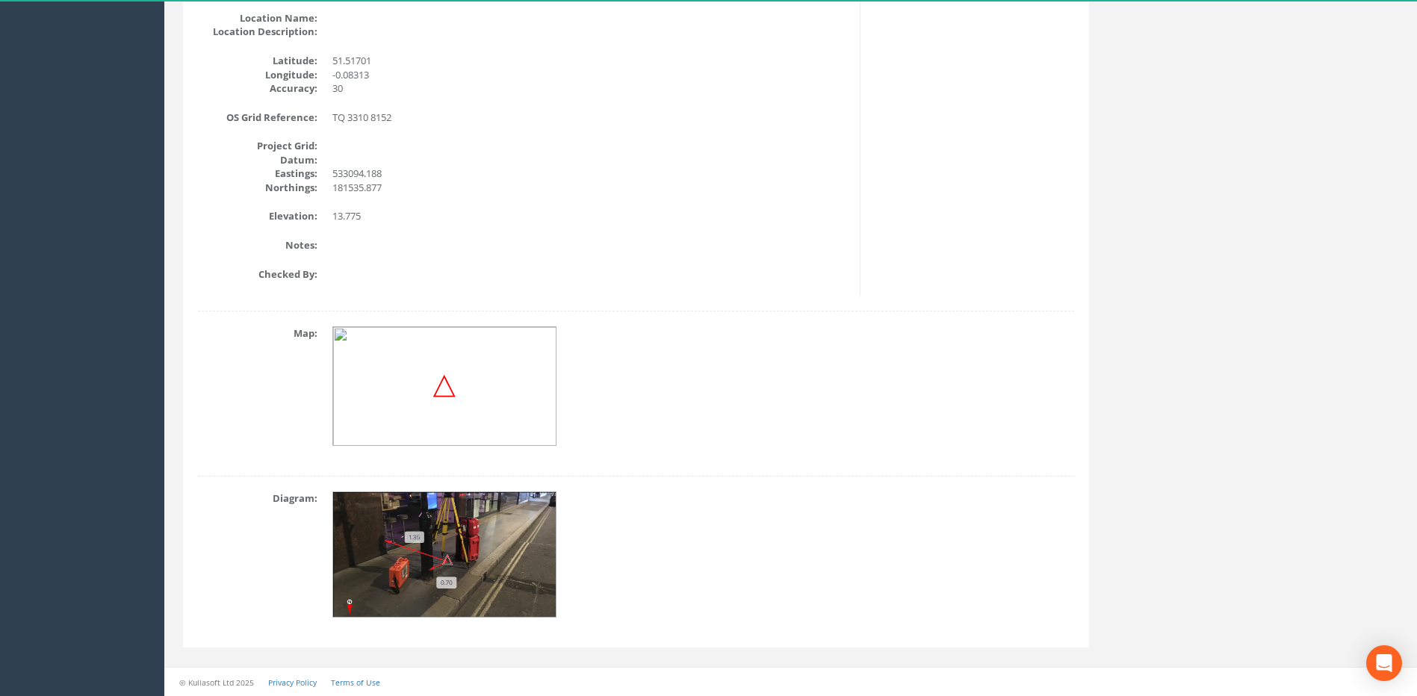
click at [492, 523] on img at bounding box center [445, 555] width 224 height 126
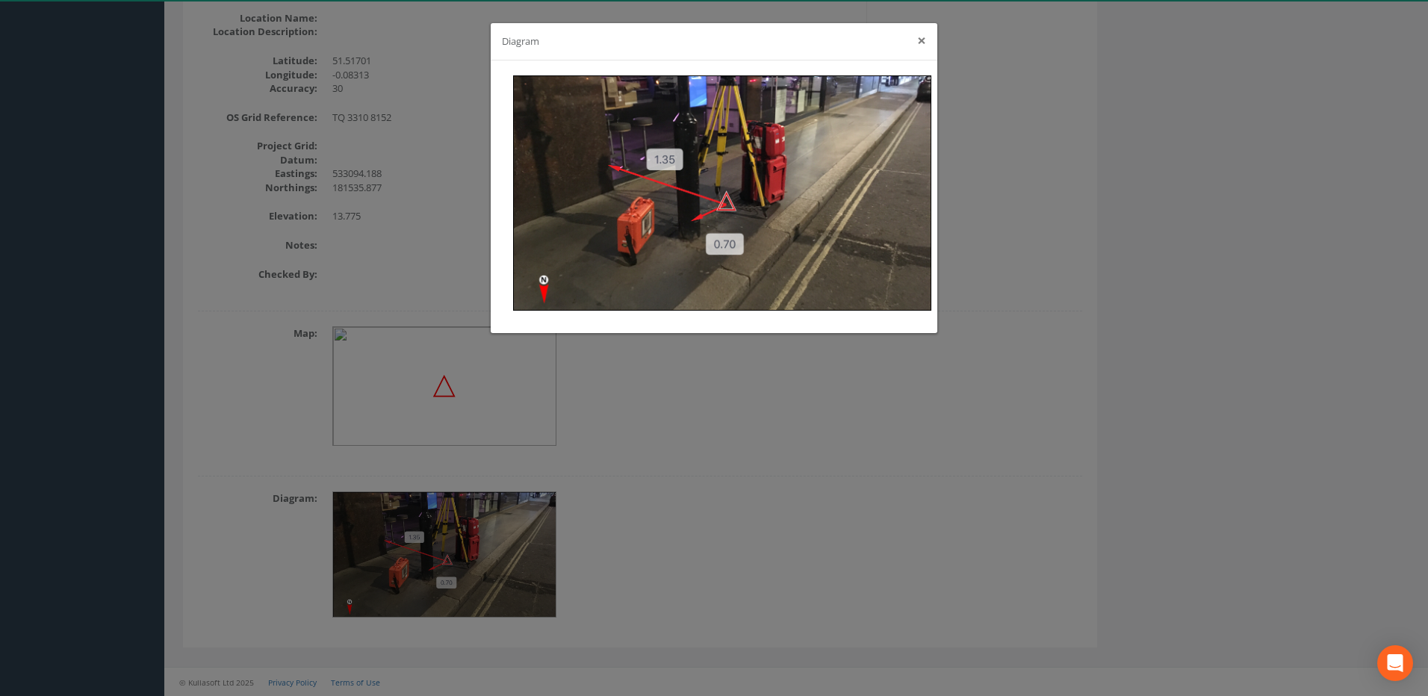
click at [920, 35] on button "×" at bounding box center [921, 41] width 9 height 16
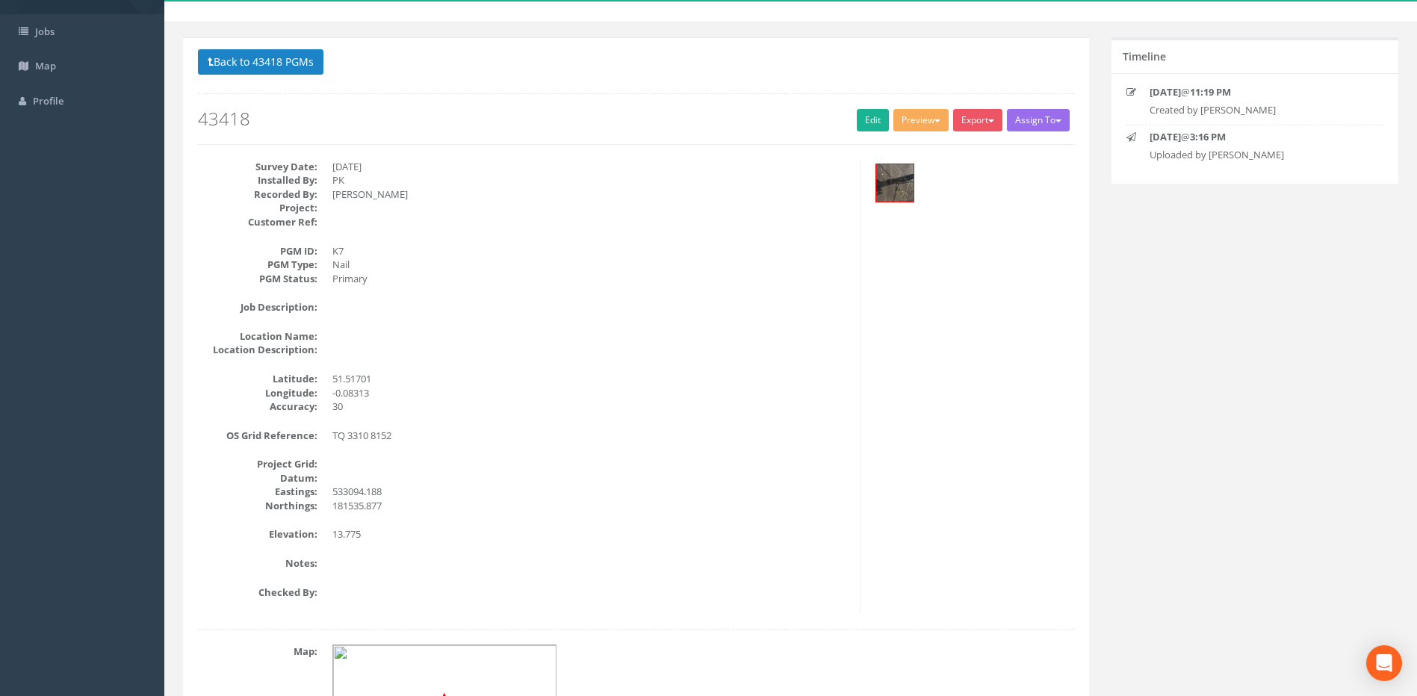
scroll to position [0, 0]
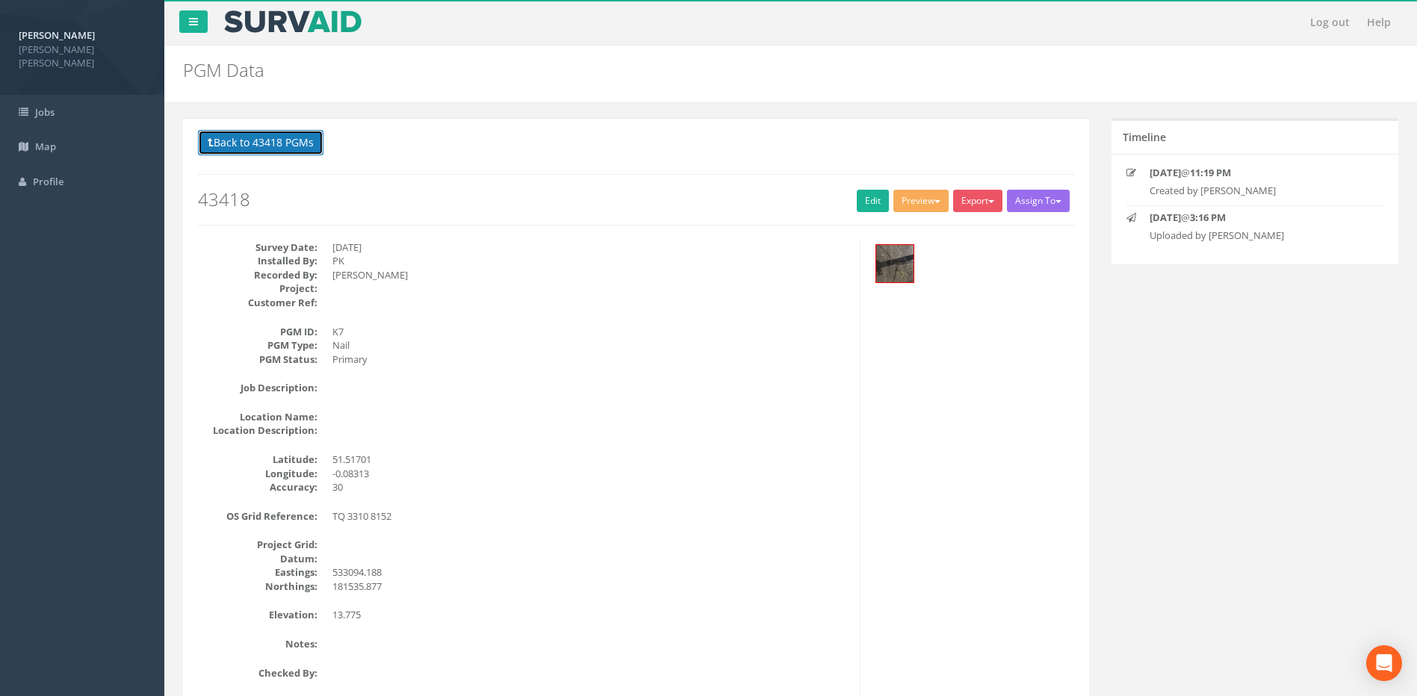
click at [265, 140] on button "Back to 43418 PGMs" at bounding box center [260, 142] width 125 height 25
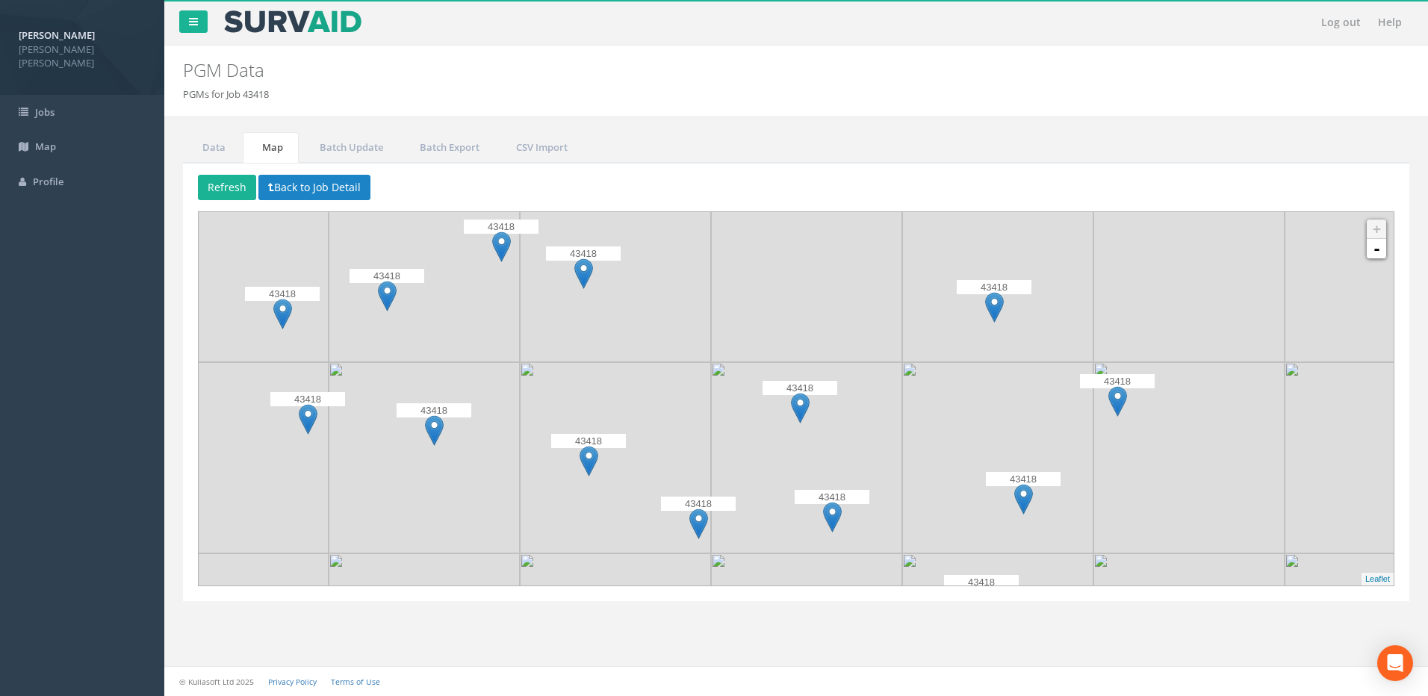
drag, startPoint x: 675, startPoint y: 313, endPoint x: 683, endPoint y: 361, distance: 49.2
click at [683, 361] on img at bounding box center [615, 266] width 191 height 191
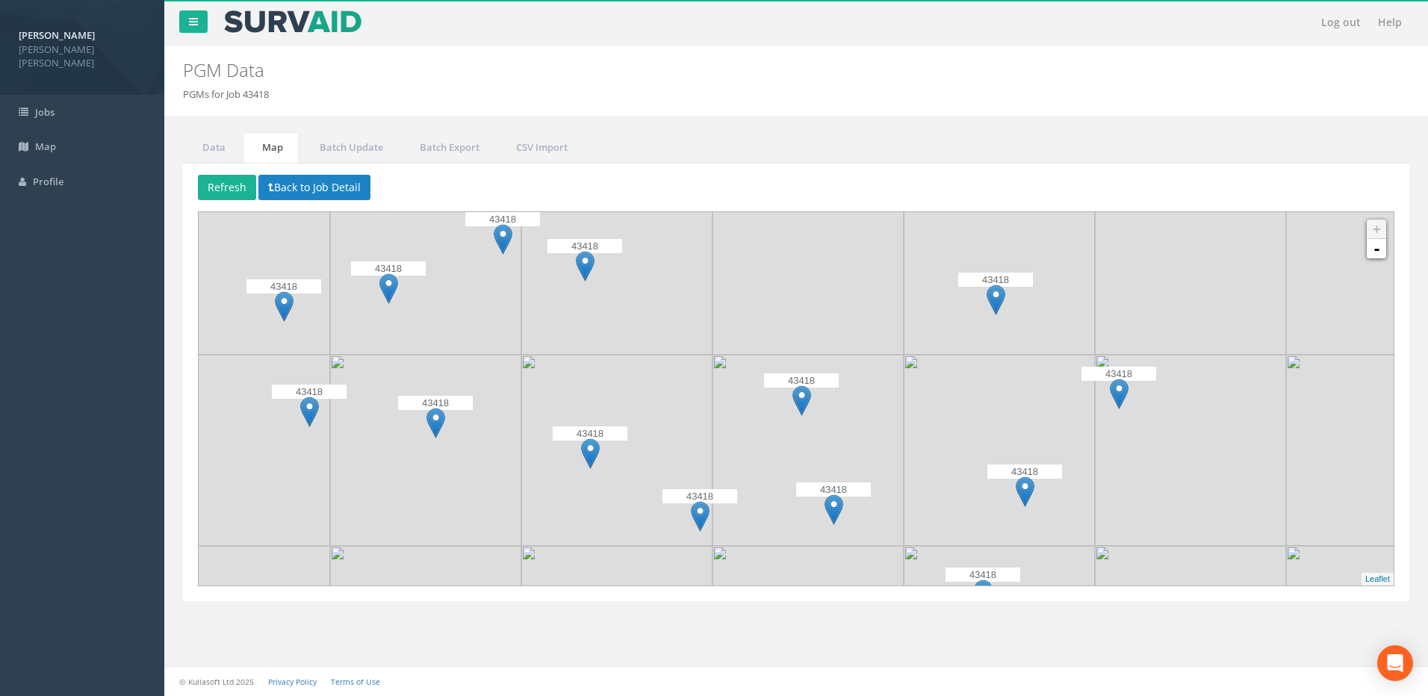
drag, startPoint x: 744, startPoint y: 335, endPoint x: 745, endPoint y: 326, distance: 8.3
click at [745, 326] on img at bounding box center [807, 259] width 191 height 191
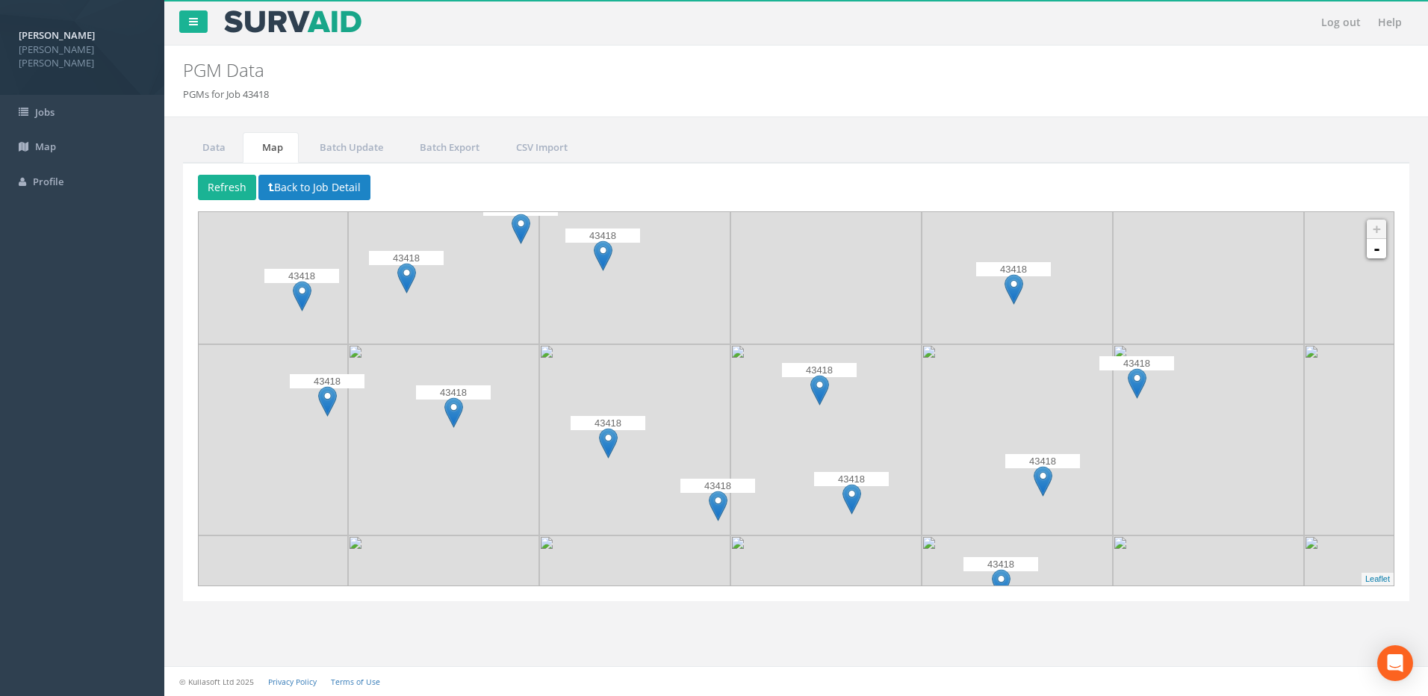
drag, startPoint x: 694, startPoint y: 503, endPoint x: 712, endPoint y: 494, distance: 20.4
click at [712, 494] on img at bounding box center [718, 506] width 19 height 31
click at [1140, 163] on div "Refresh Back to Job Detail 43418 43418 43418 43418 43418 43418 43418 43418 4341…" at bounding box center [796, 382] width 1226 height 438
click at [229, 149] on link "Data" at bounding box center [212, 147] width 58 height 31
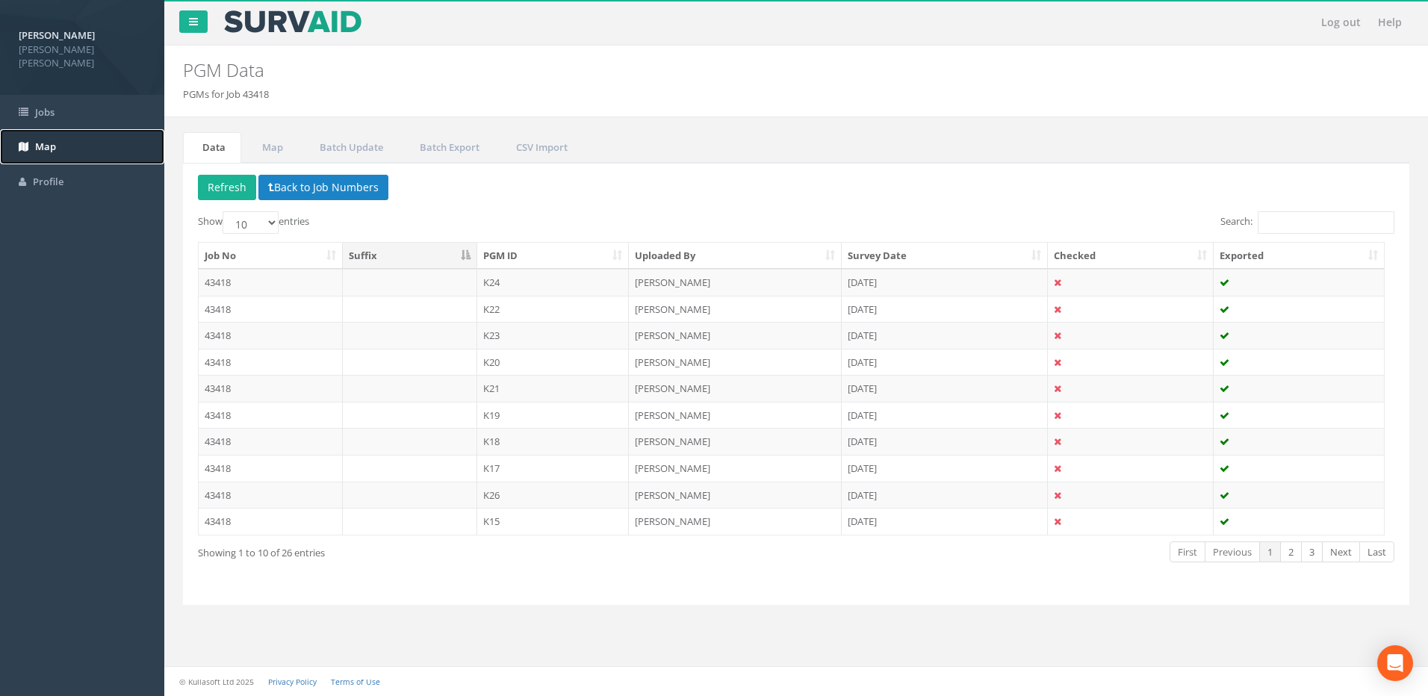
click at [30, 139] on link "Map" at bounding box center [82, 146] width 164 height 35
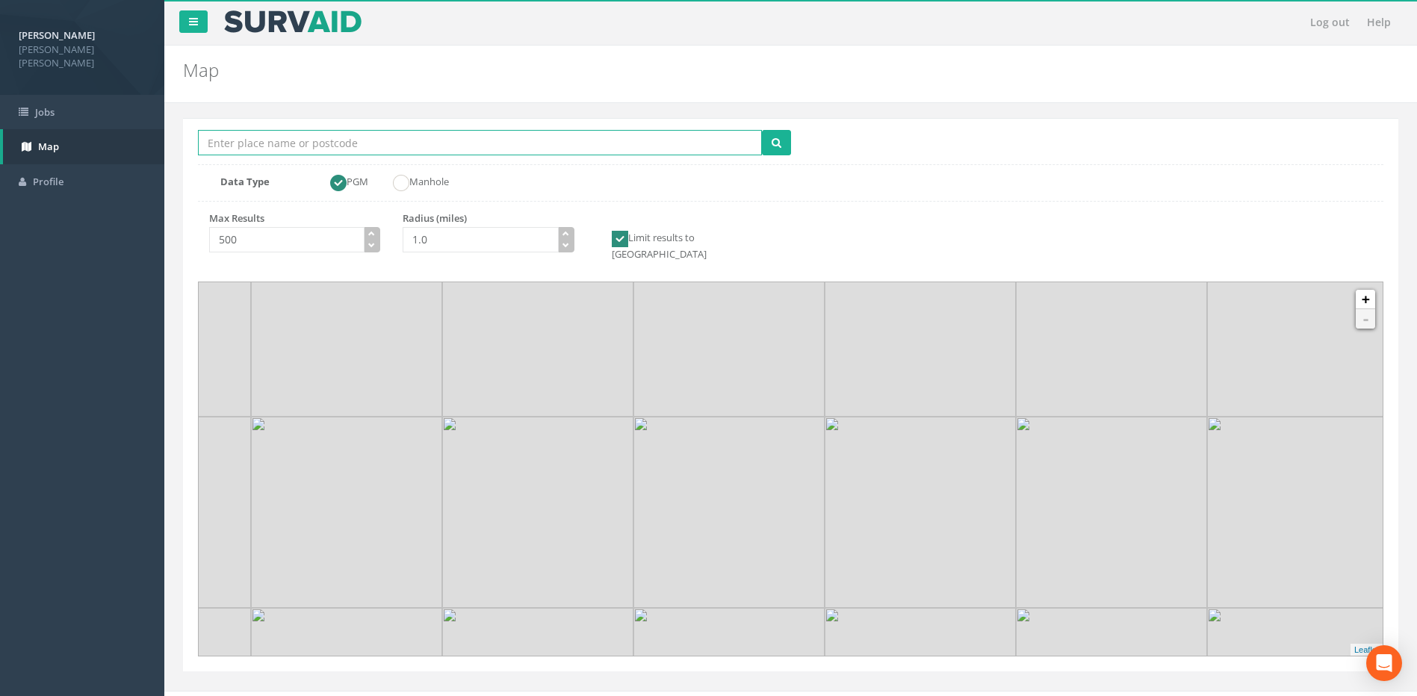
click at [311, 138] on input "Location Search Box" at bounding box center [480, 142] width 564 height 25
click at [237, 139] on input "Location Search Box" at bounding box center [480, 142] width 564 height 25
click at [271, 140] on input "EC2N 2AN" at bounding box center [480, 142] width 564 height 25
click at [295, 140] on input "EC2N 1hq" at bounding box center [480, 142] width 564 height 25
type input "EC2N 1HQ"
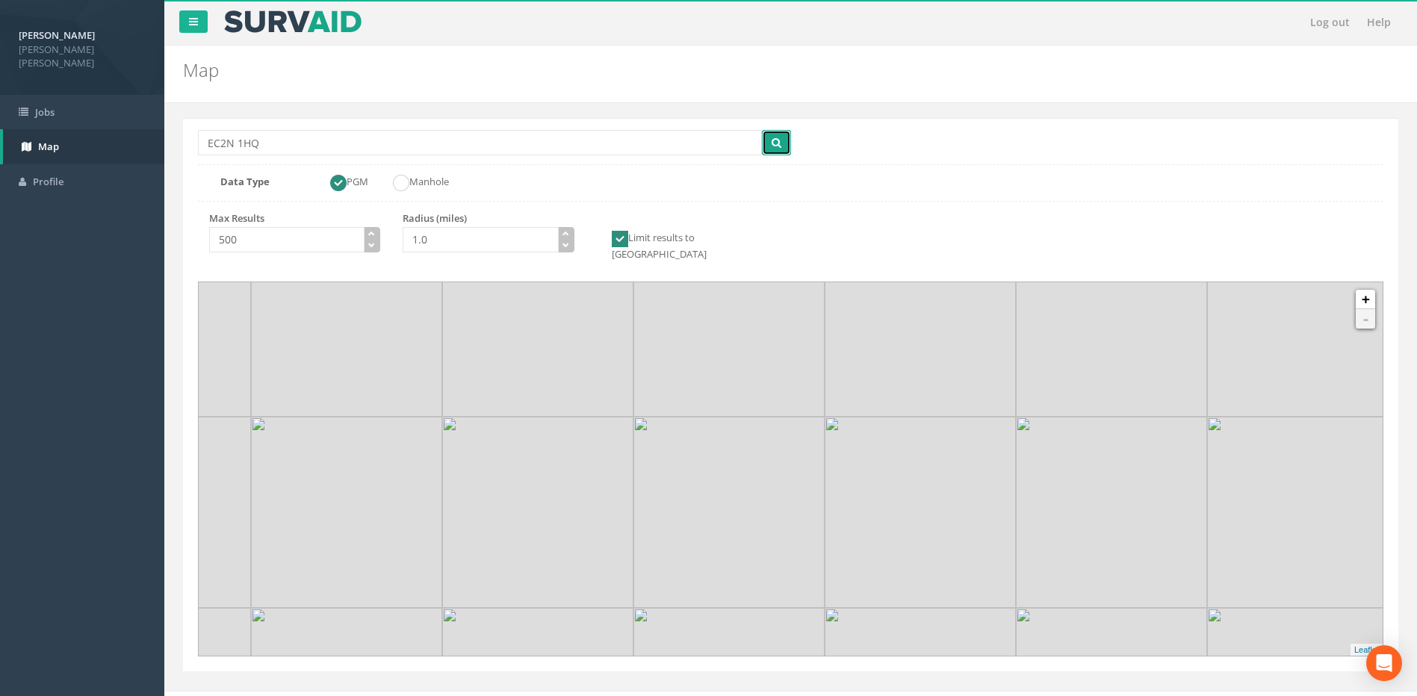
click at [771, 135] on span "submit" at bounding box center [776, 142] width 10 height 14
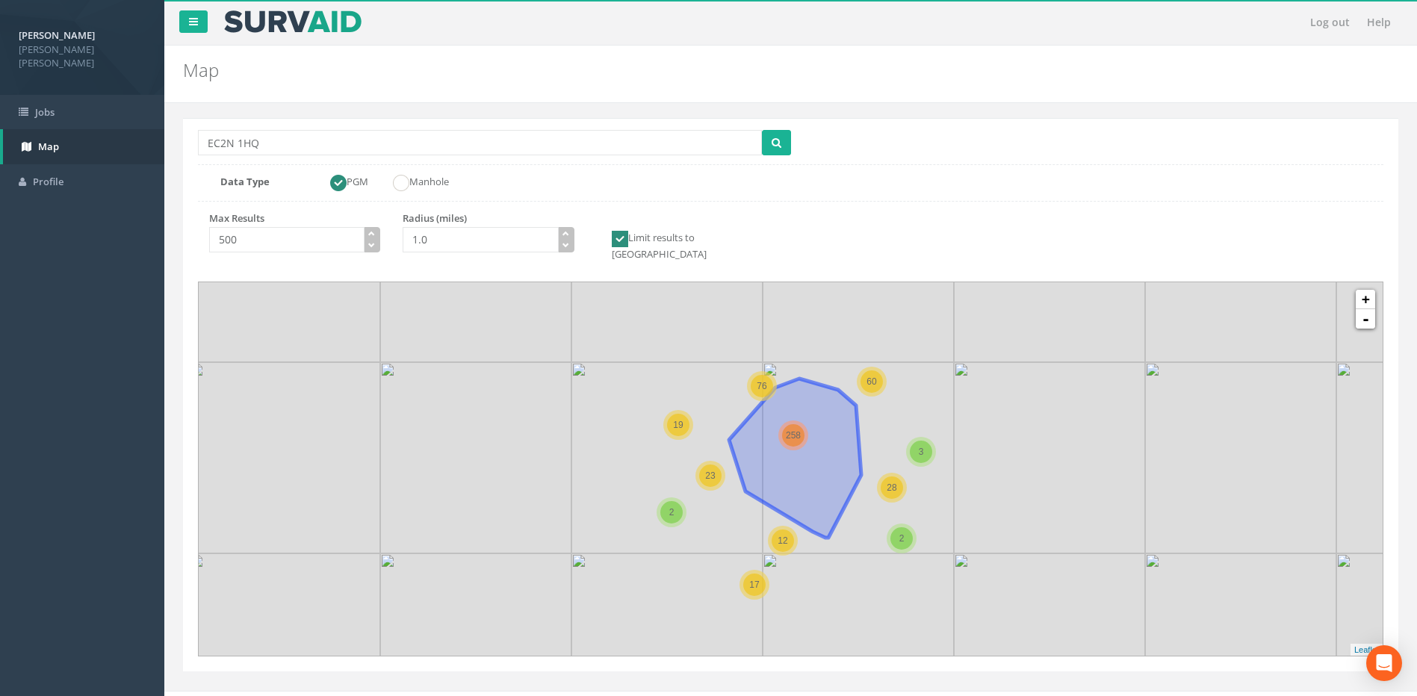
click at [805, 425] on div "258" at bounding box center [793, 435] width 30 height 30
click at [792, 430] on span "258" at bounding box center [793, 435] width 15 height 10
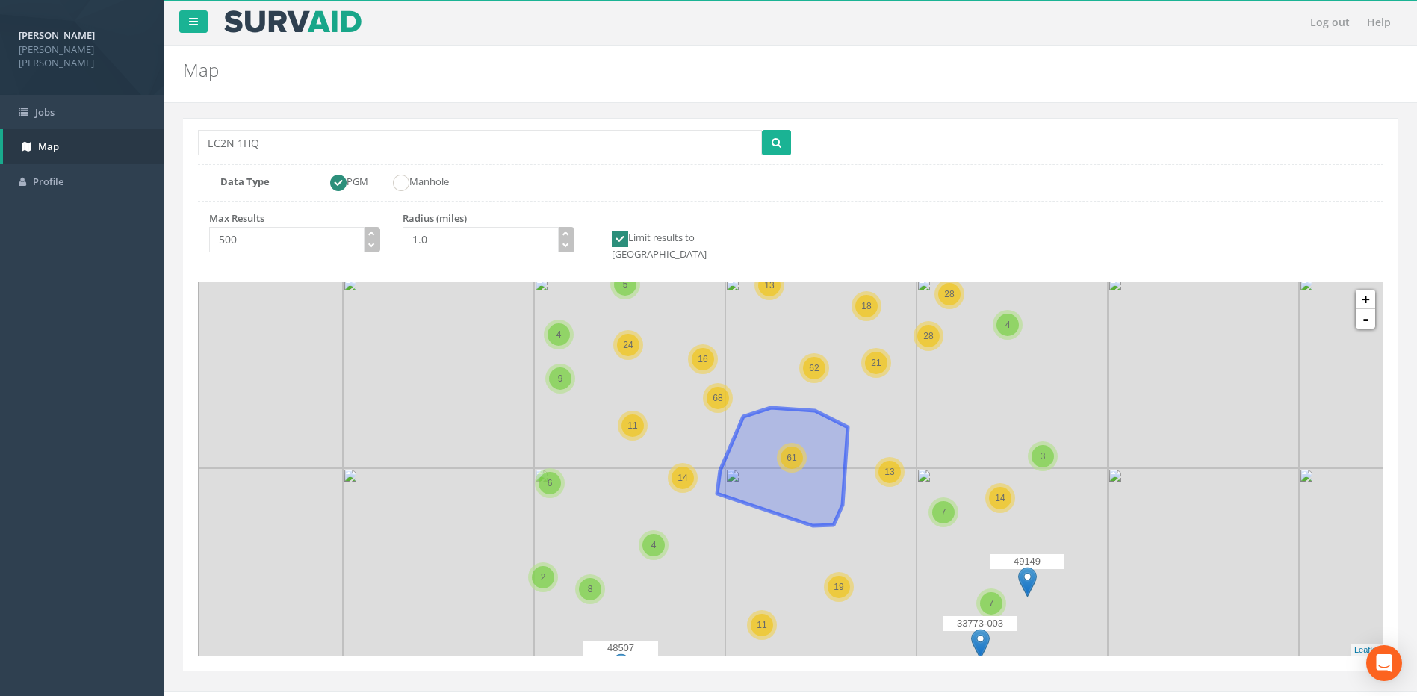
click at [796, 453] on span "61" at bounding box center [791, 458] width 10 height 10
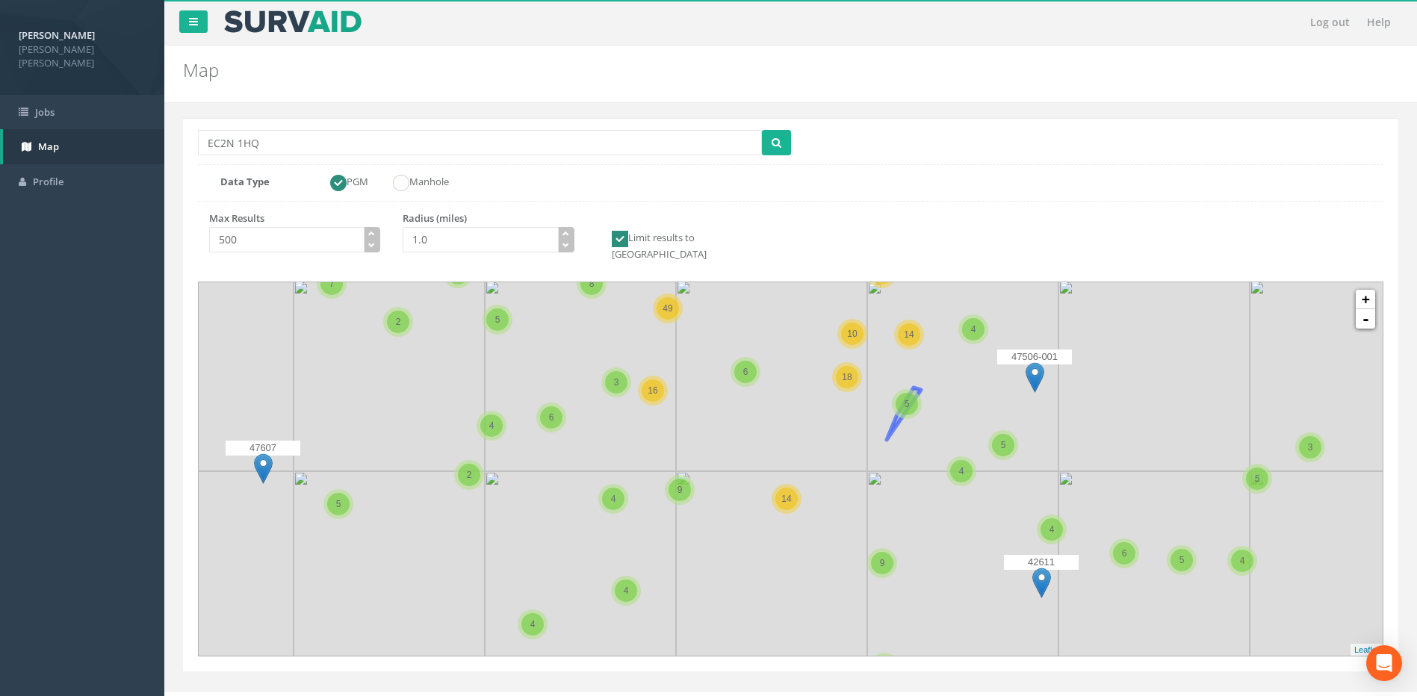
click at [907, 396] on div "5" at bounding box center [906, 404] width 22 height 22
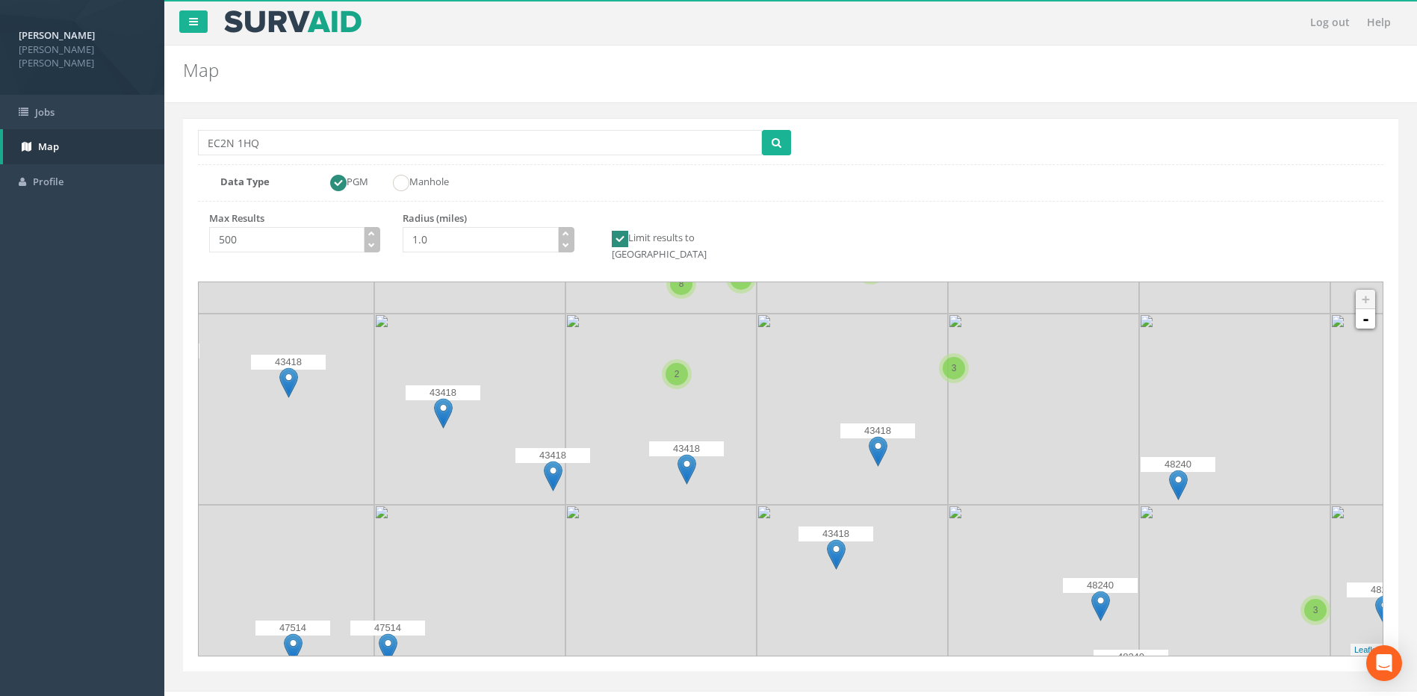
drag, startPoint x: 652, startPoint y: 417, endPoint x: 781, endPoint y: 414, distance: 129.2
click at [781, 414] on icon at bounding box center [904, 466] width 1541 height 486
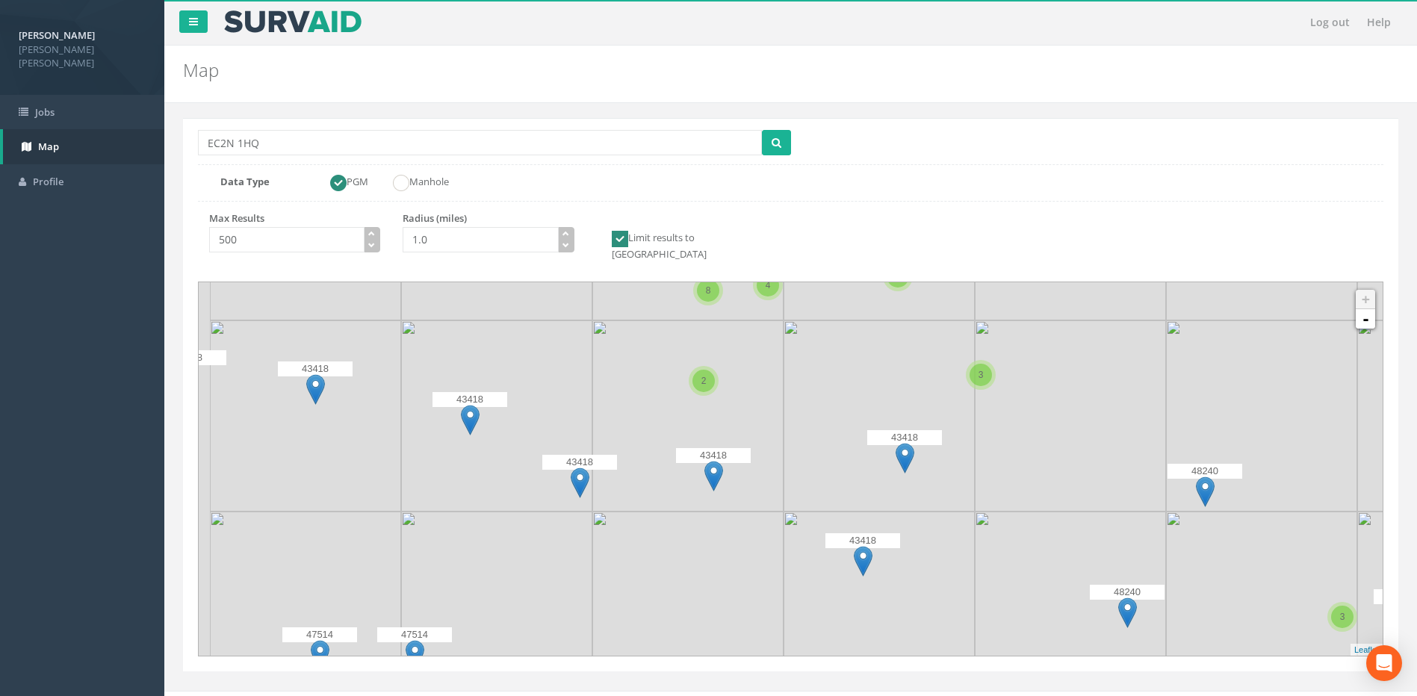
drag, startPoint x: 652, startPoint y: 505, endPoint x: 659, endPoint y: 510, distance: 8.5
click at [659, 510] on icon at bounding box center [802, 475] width 1541 height 486
click at [709, 377] on div "2" at bounding box center [705, 382] width 22 height 22
click at [715, 373] on img at bounding box center [715, 379] width 19 height 31
